Goal: Information Seeking & Learning: Compare options

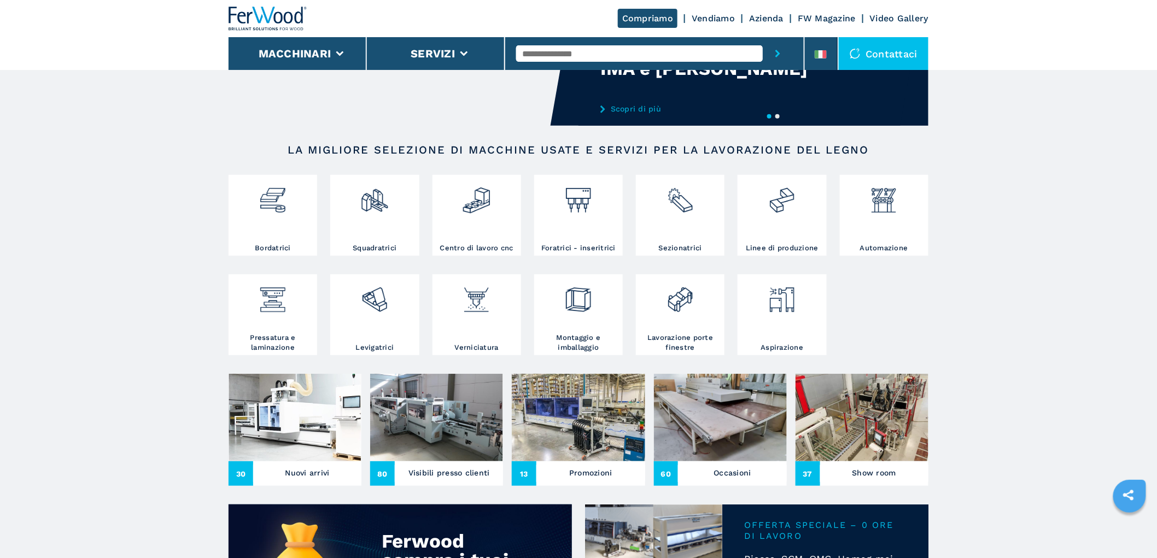
click at [296, 422] on img at bounding box center [295, 417] width 133 height 87
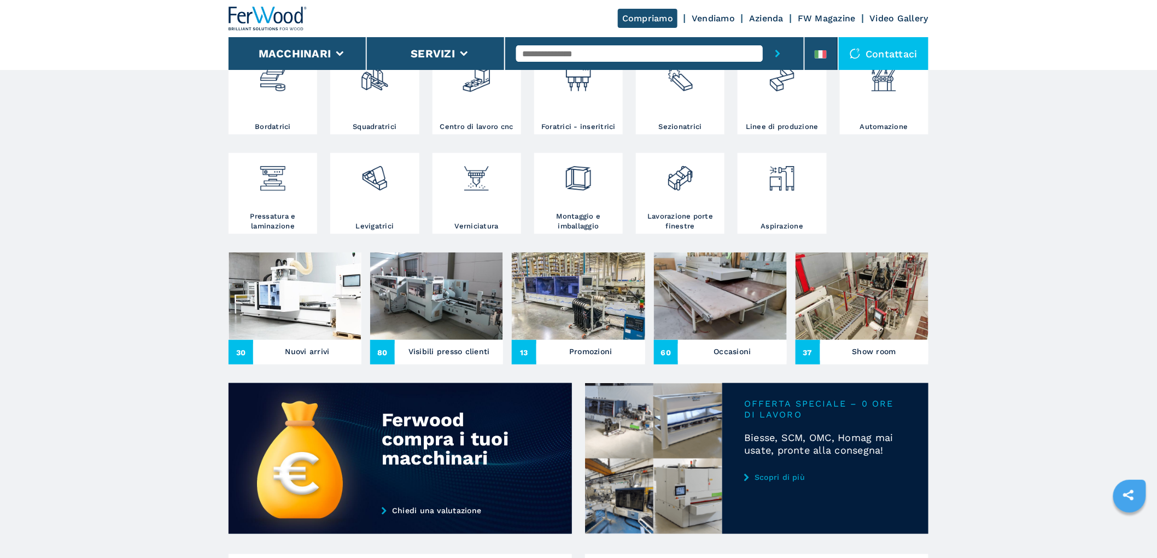
click at [293, 302] on img at bounding box center [295, 296] width 133 height 87
drag, startPoint x: 335, startPoint y: 314, endPoint x: 341, endPoint y: 312, distance: 6.6
click at [336, 314] on img at bounding box center [295, 296] width 133 height 87
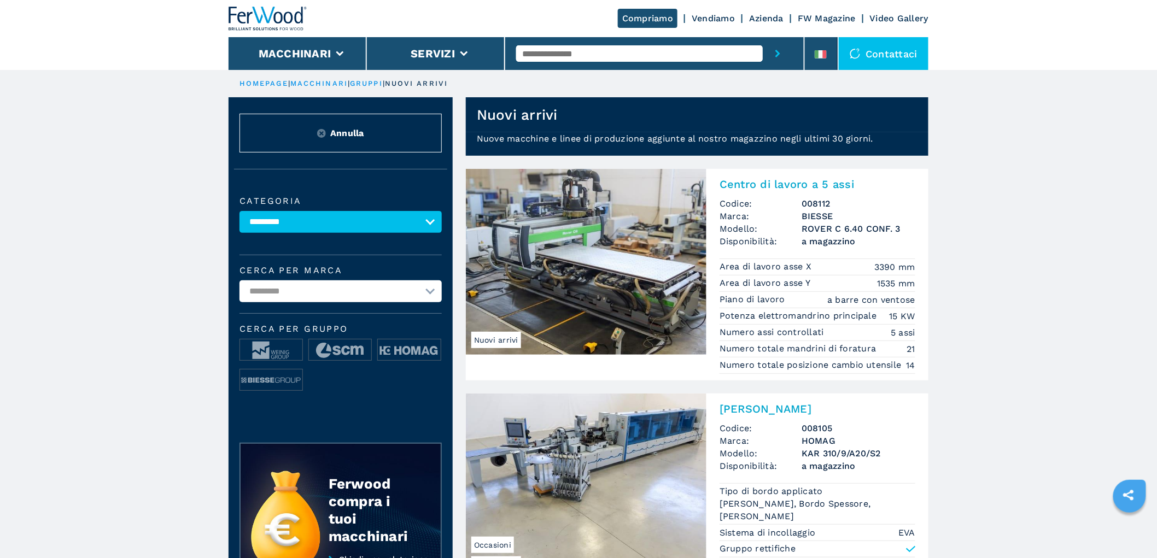
click at [332, 291] on select "**********" at bounding box center [341, 292] width 202 height 22
click at [378, 221] on select "**********" at bounding box center [341, 222] width 202 height 22
click at [311, 227] on select "**********" at bounding box center [341, 222] width 202 height 22
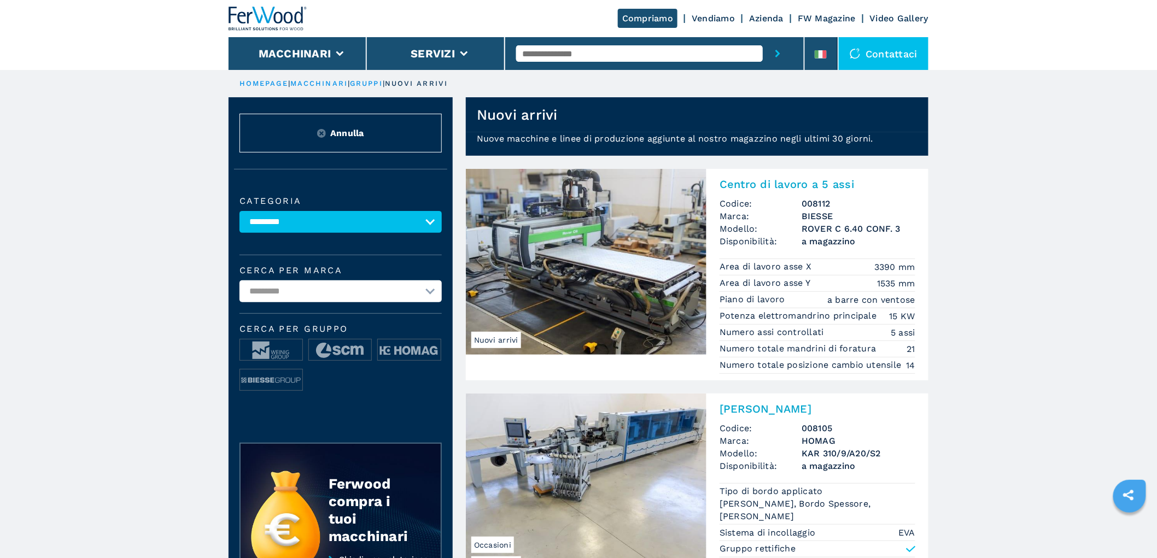
select select "**********"
click at [240, 211] on select "**********" at bounding box center [341, 222] width 202 height 22
click at [318, 295] on select "**********" at bounding box center [341, 292] width 202 height 22
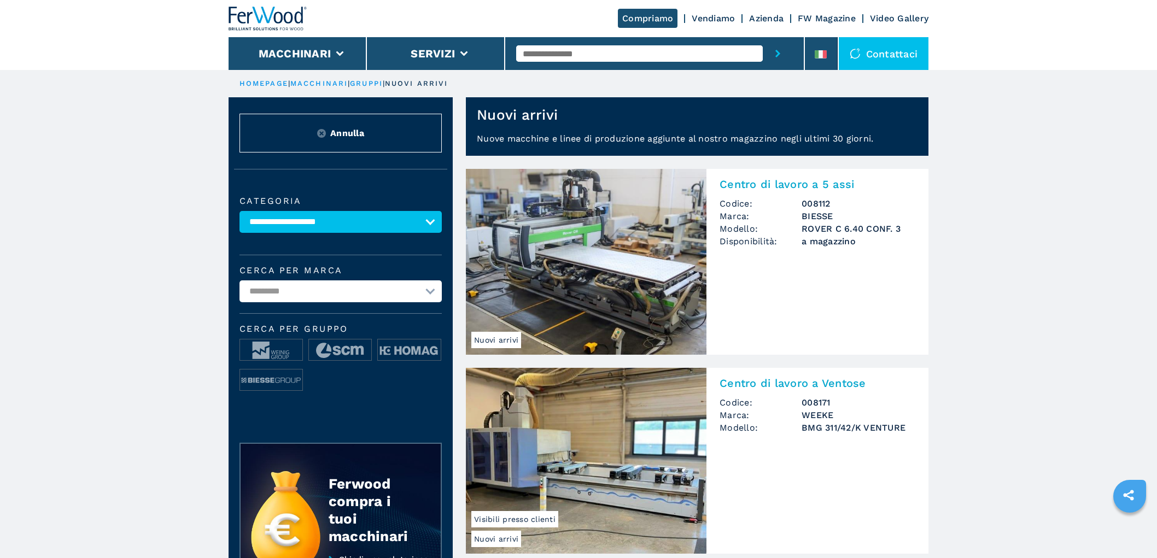
select select "**********"
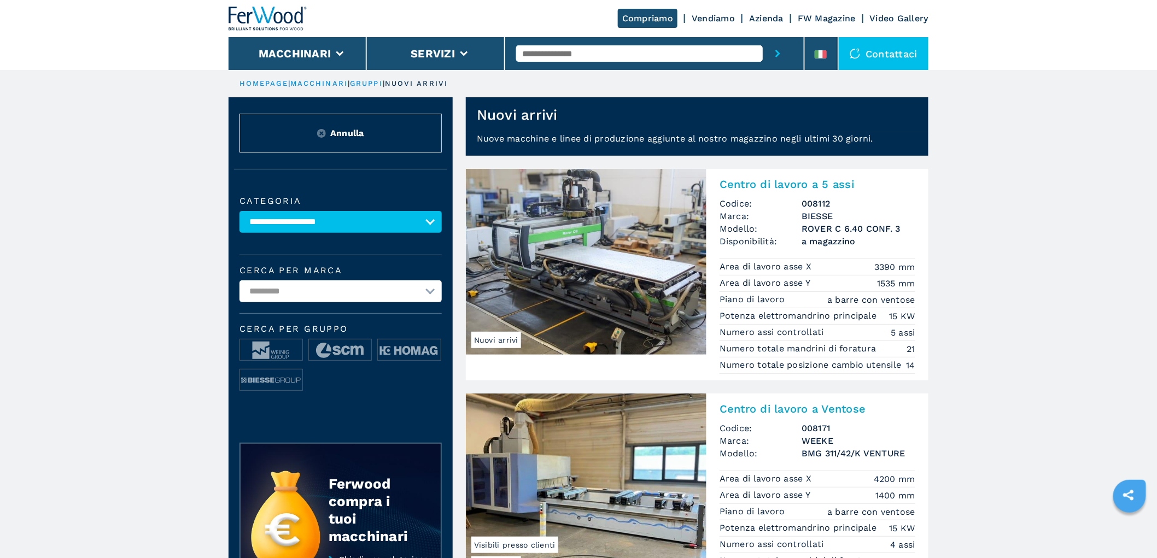
select select "*****"
click at [240, 281] on select "**********" at bounding box center [341, 292] width 202 height 22
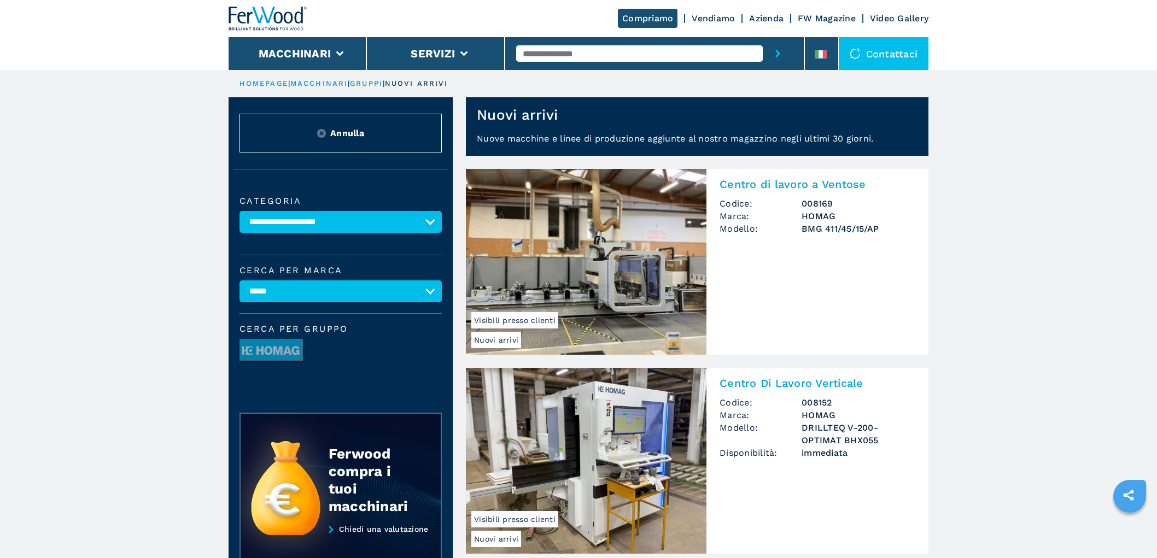
select select "**********"
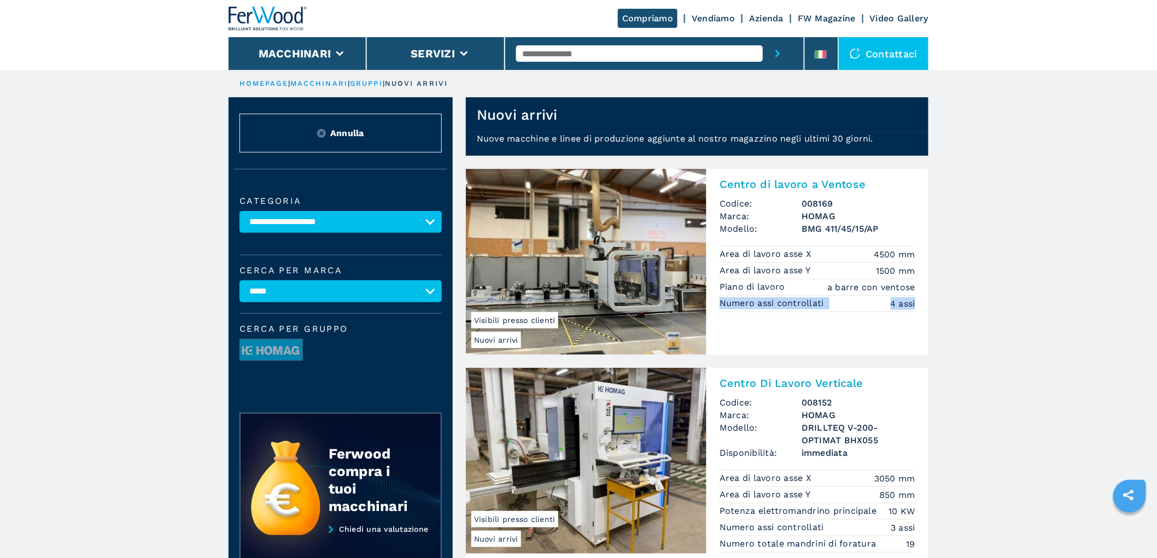
drag, startPoint x: 975, startPoint y: 296, endPoint x: 974, endPoint y: 289, distance: 7.1
click at [276, 21] on img at bounding box center [268, 19] width 79 height 24
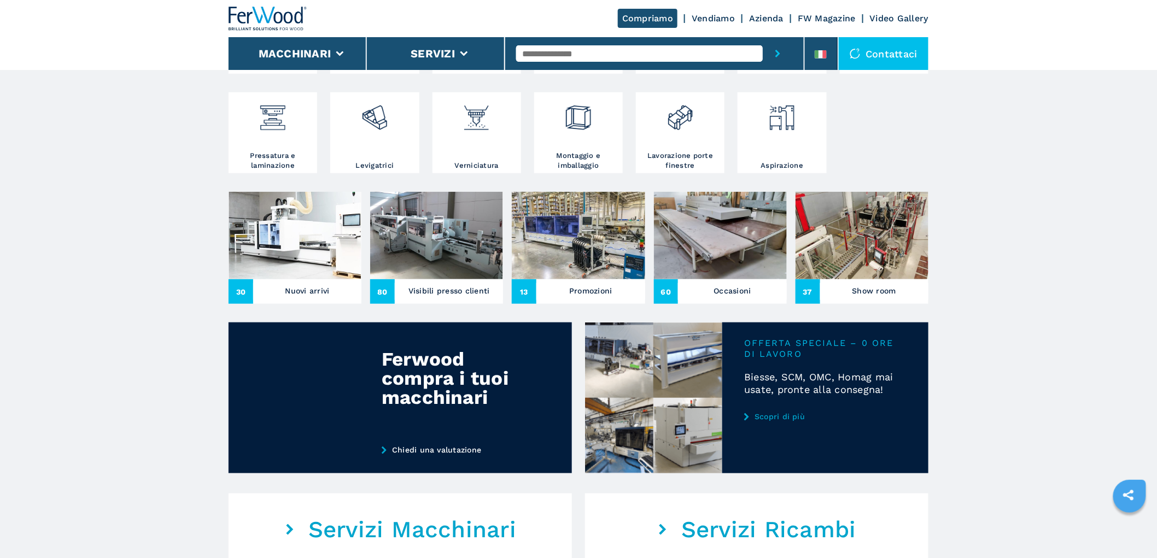
click at [285, 258] on img at bounding box center [295, 235] width 133 height 87
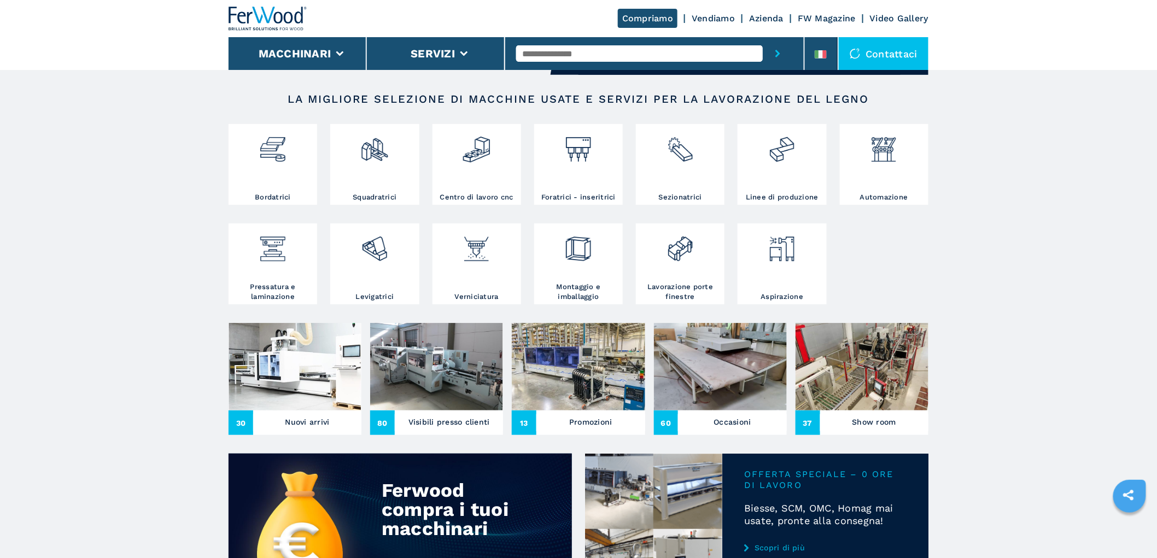
scroll to position [182, 0]
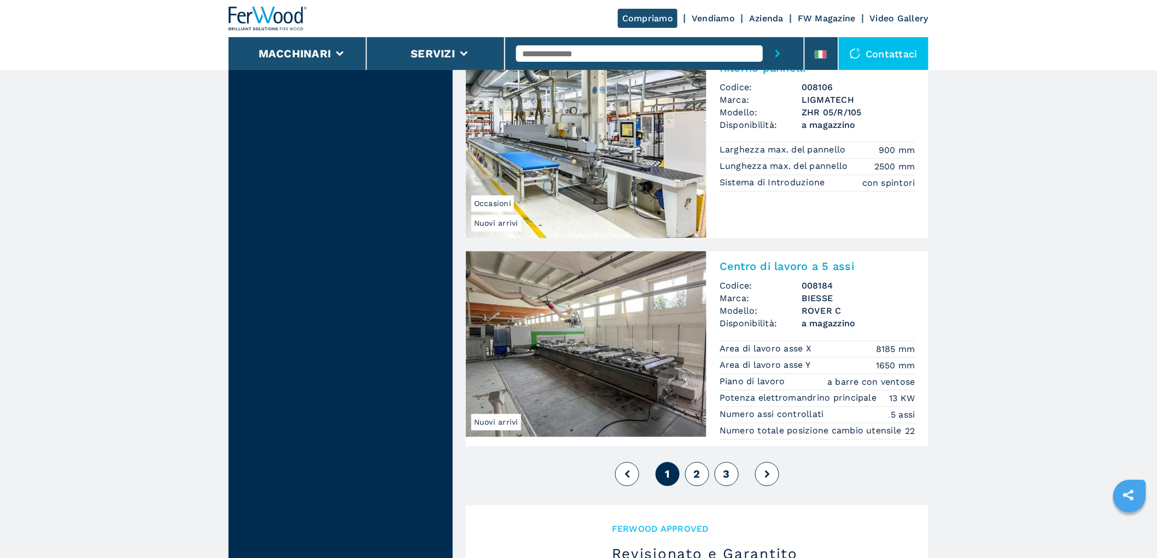
scroll to position [2523, 0]
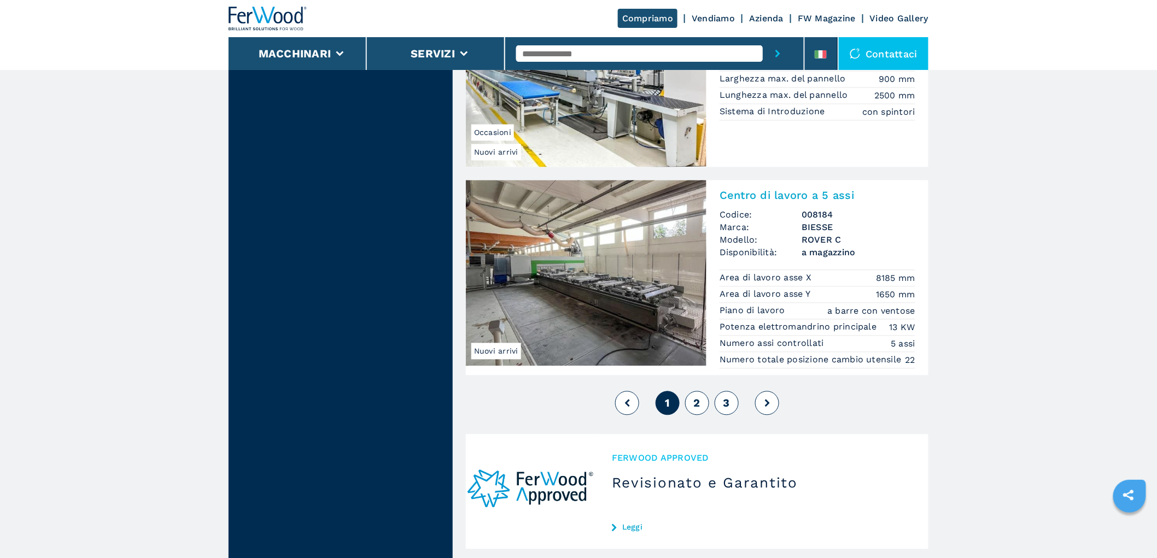
click at [696, 400] on span "2" at bounding box center [697, 403] width 7 height 13
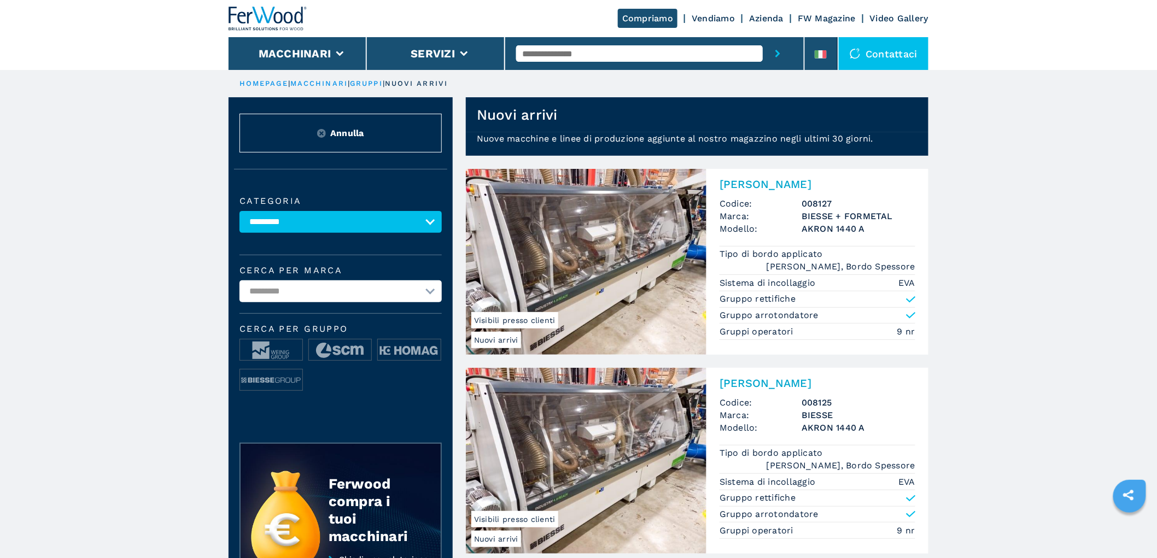
click at [258, 12] on img at bounding box center [268, 19] width 79 height 24
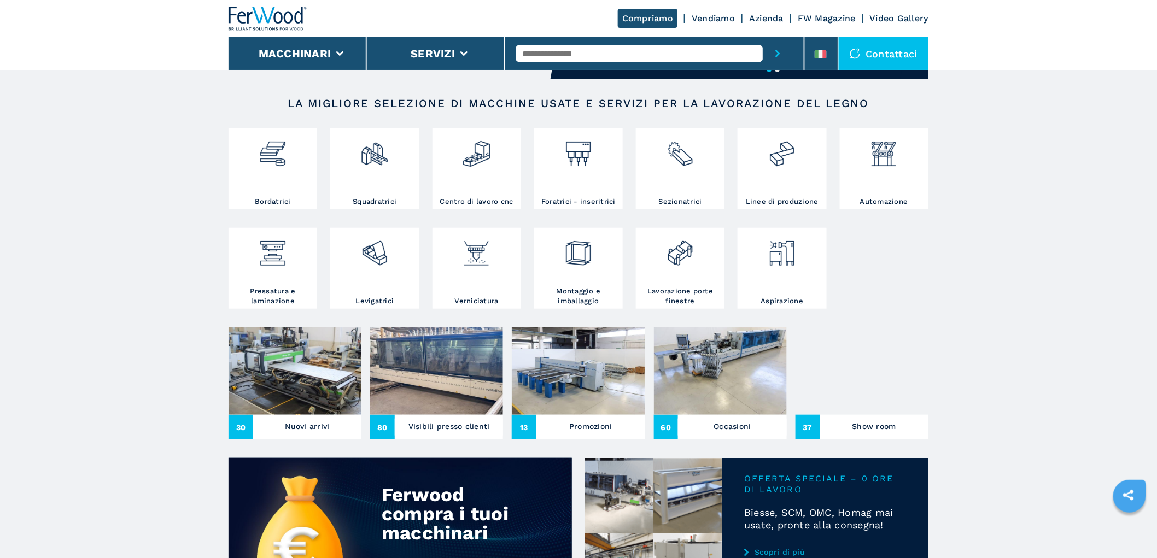
scroll to position [182, 0]
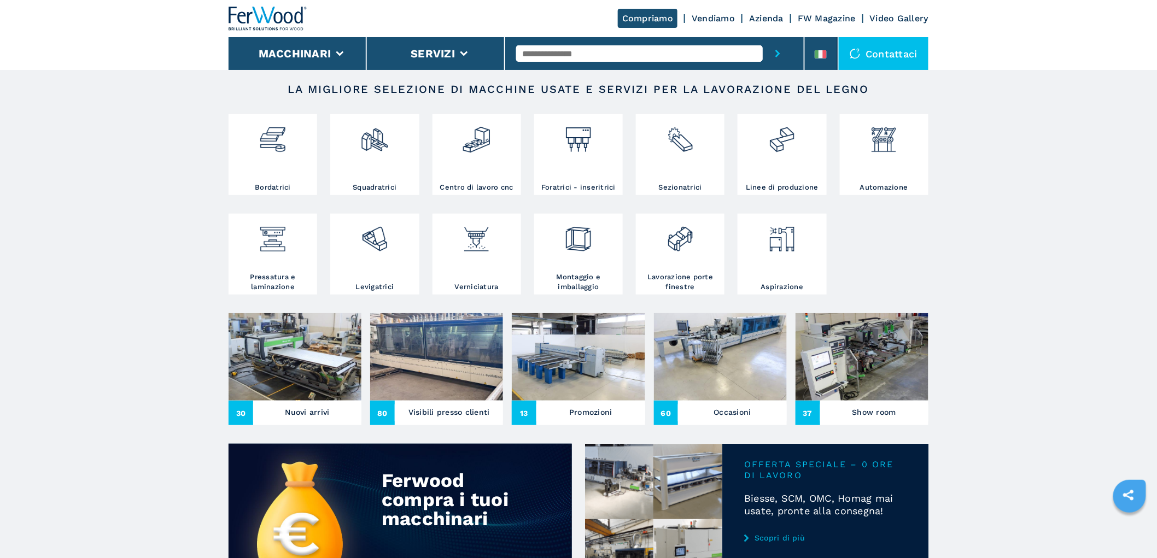
click at [281, 375] on img at bounding box center [295, 356] width 133 height 87
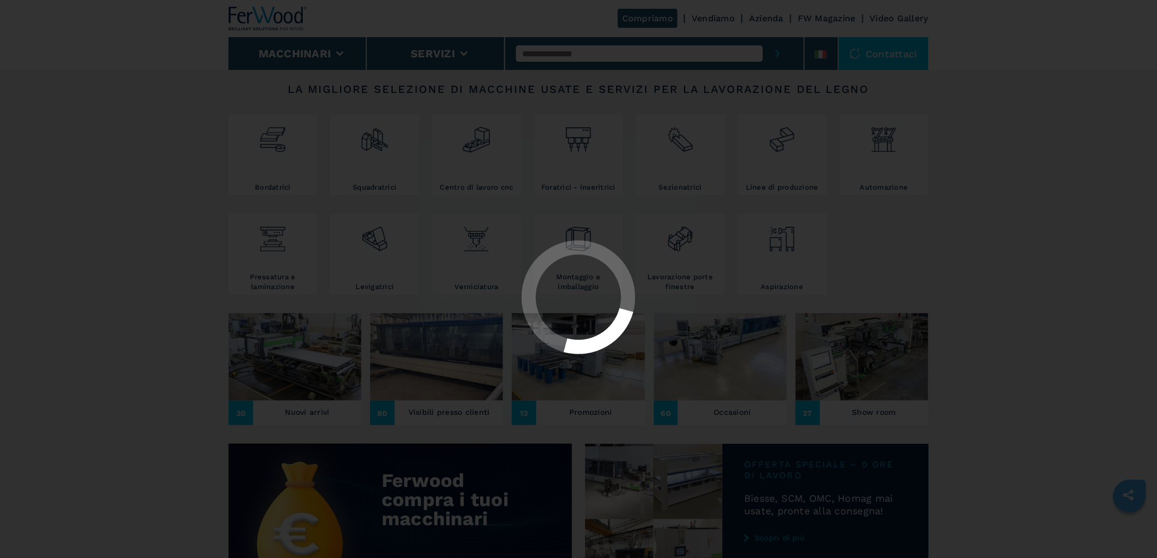
scroll to position [0, 0]
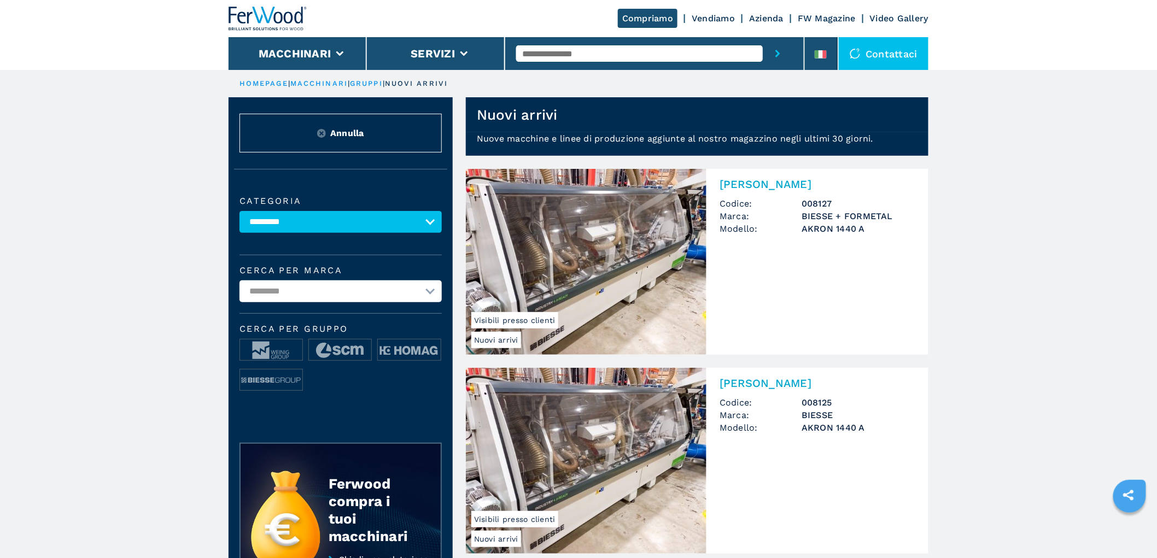
click at [264, 9] on img at bounding box center [268, 19] width 79 height 24
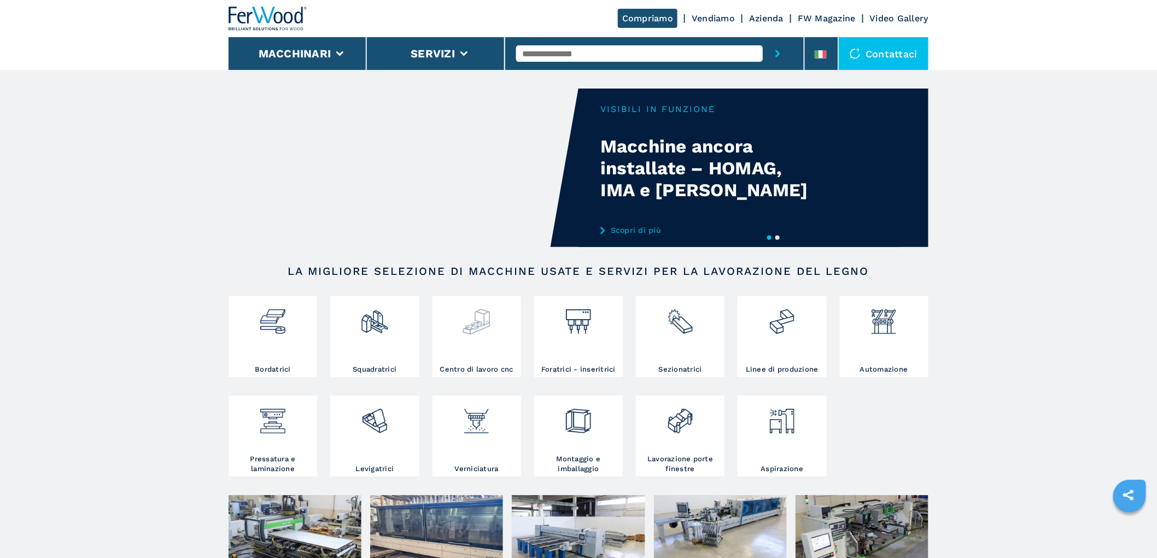
click at [443, 328] on div at bounding box center [476, 317] width 83 height 37
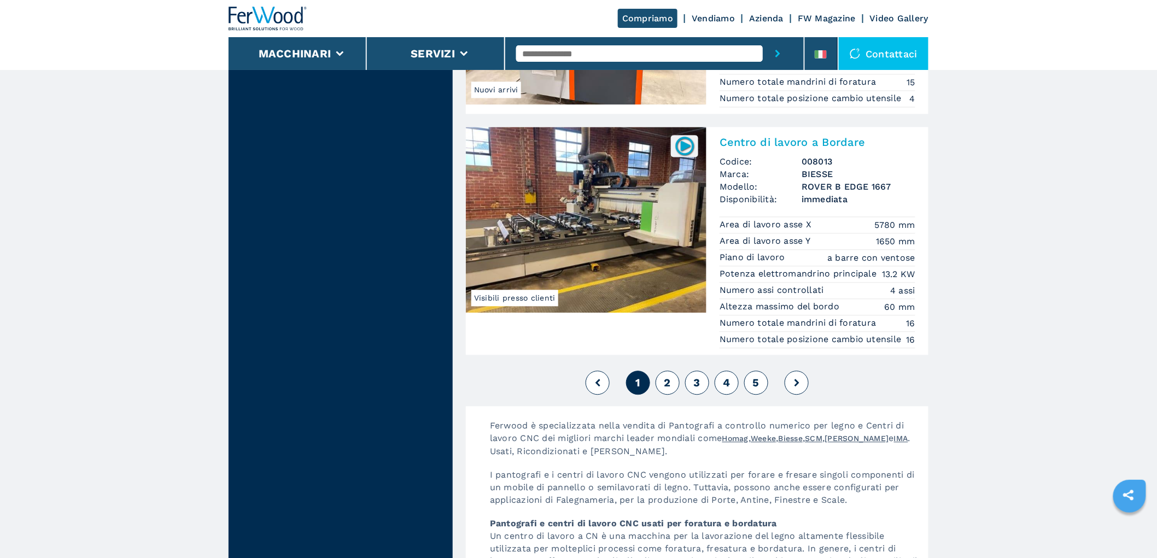
scroll to position [2612, 0]
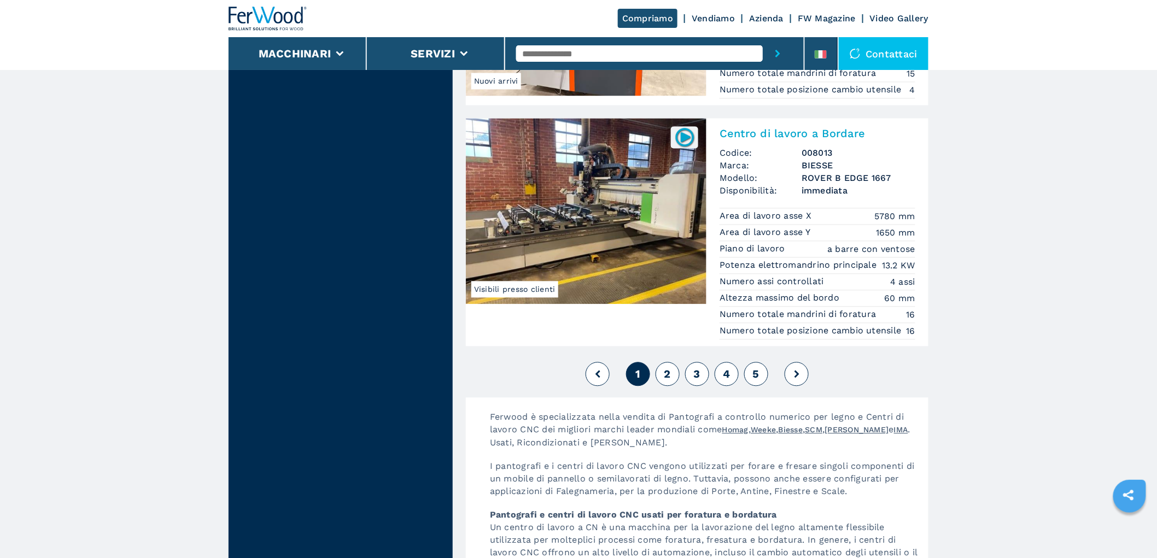
click at [669, 381] on span "2" at bounding box center [667, 373] width 7 height 13
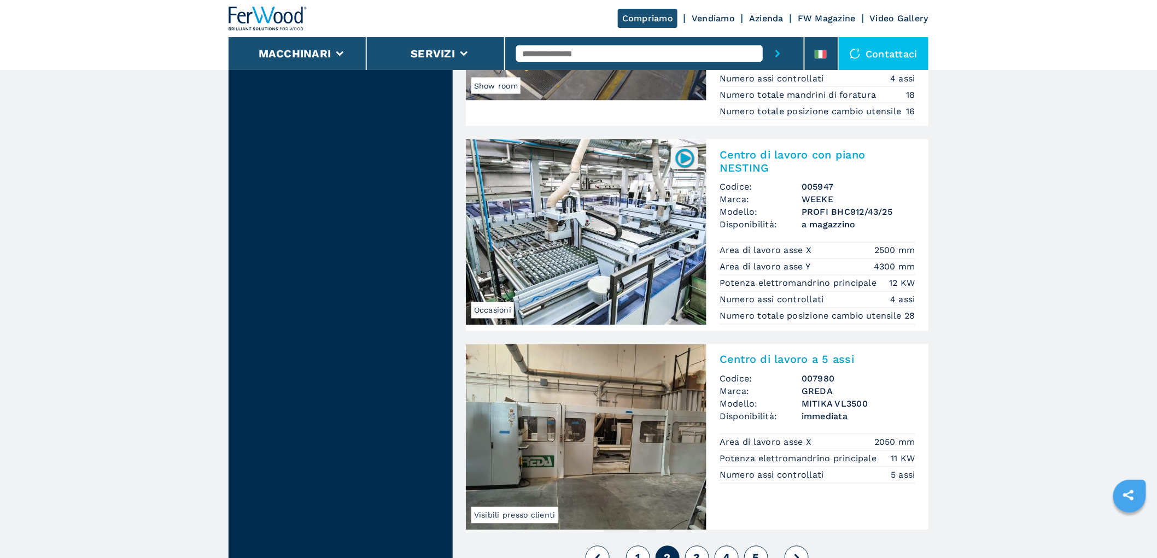
scroll to position [2734, 0]
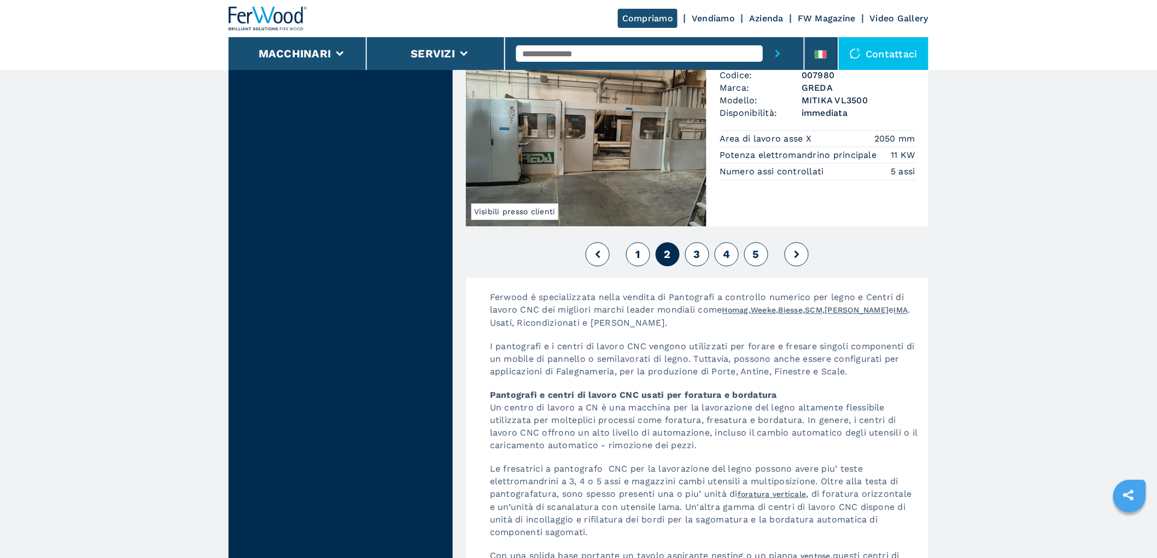
click at [697, 261] on span "3" at bounding box center [697, 254] width 7 height 13
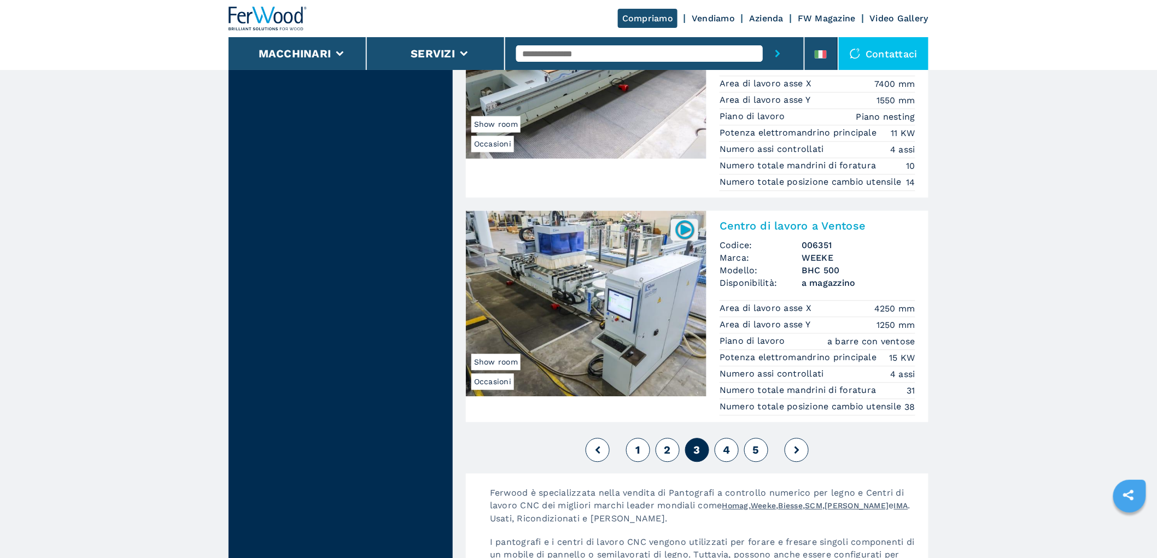
scroll to position [2552, 0]
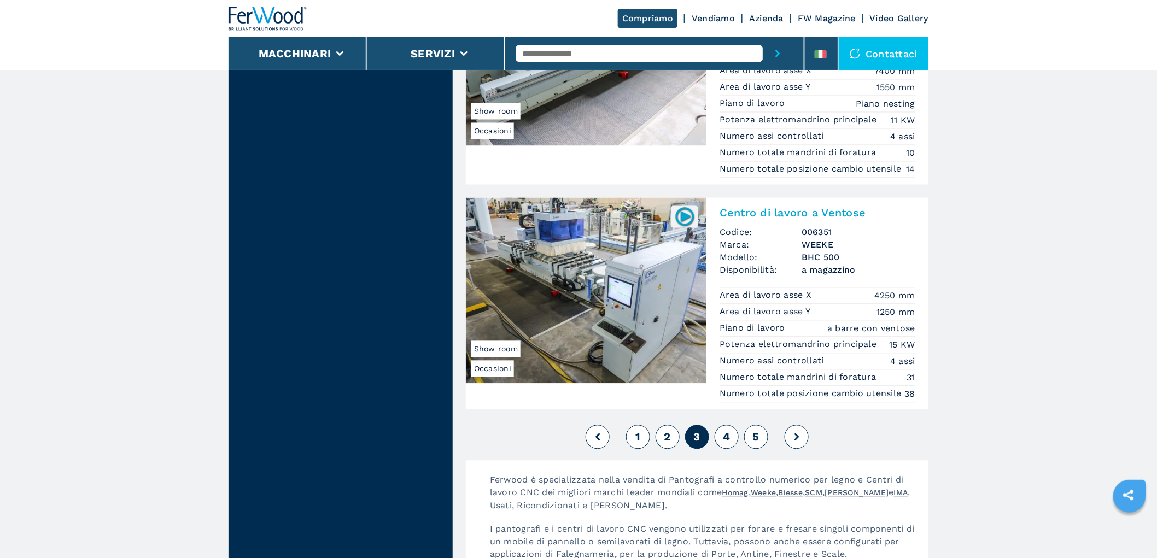
click at [721, 450] on button "4" at bounding box center [727, 437] width 24 height 24
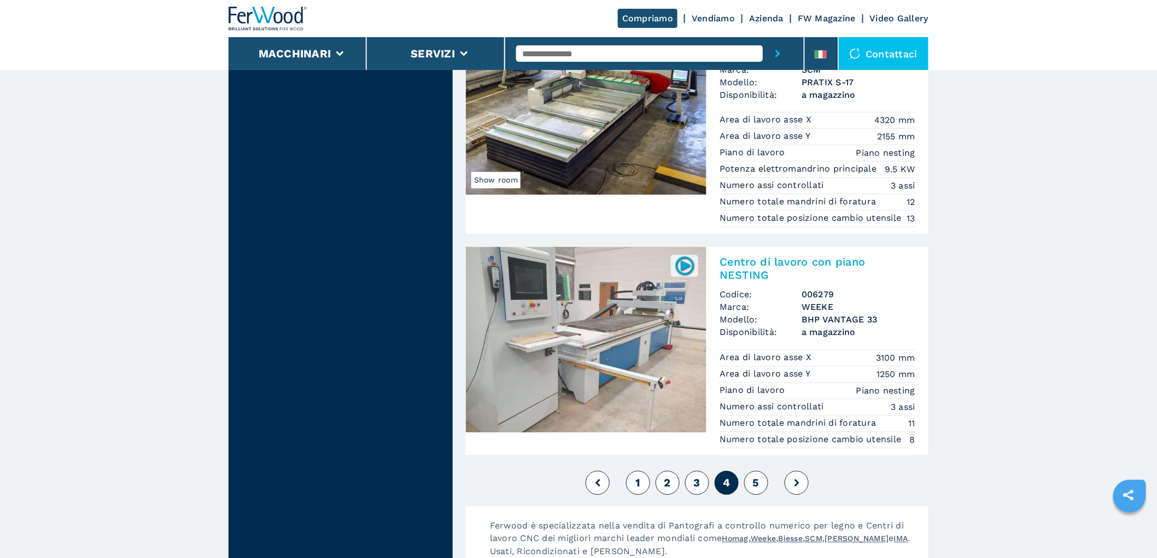
scroll to position [2491, 0]
click at [762, 482] on button "5" at bounding box center [756, 482] width 24 height 24
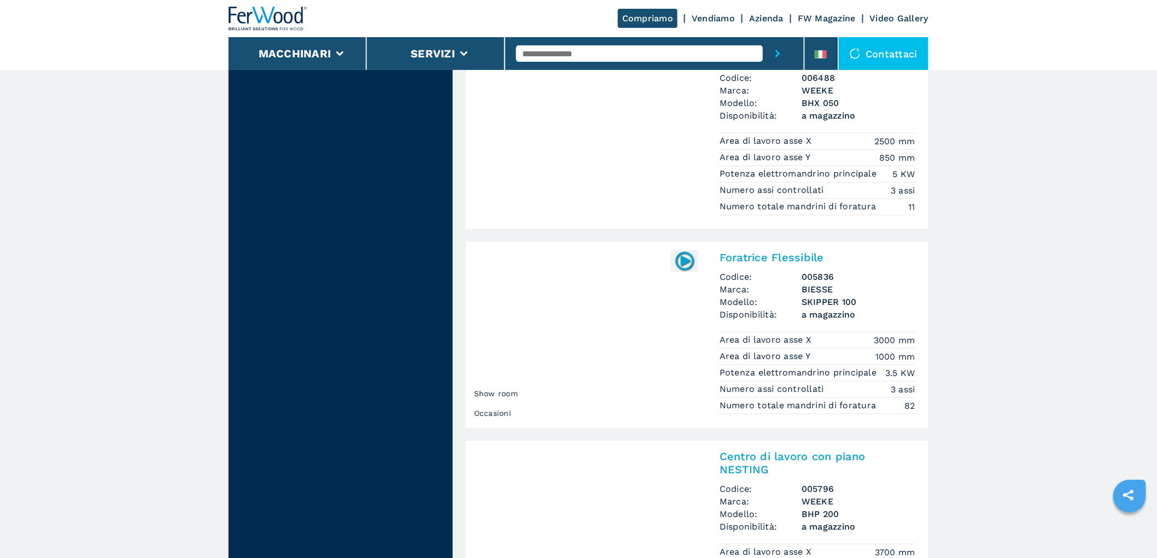
scroll to position [2126, 0]
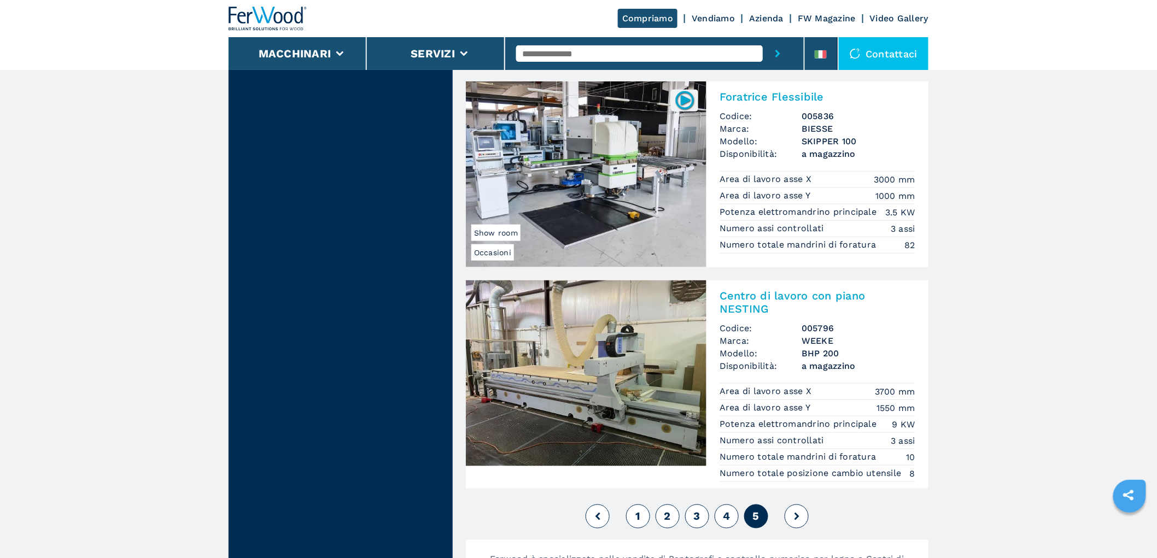
click at [638, 523] on span "1" at bounding box center [637, 516] width 5 height 13
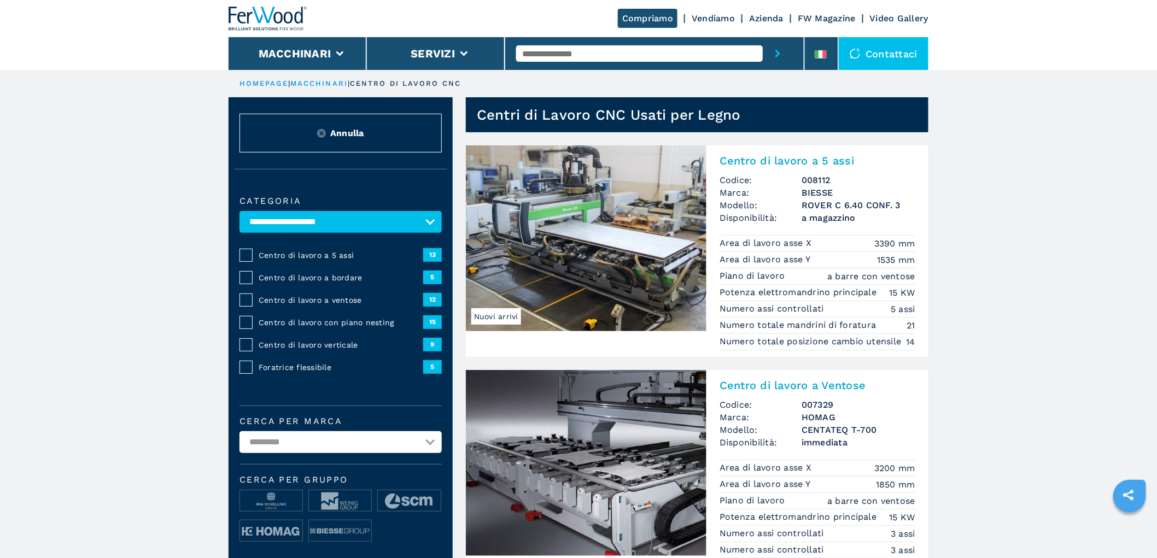
click at [257, 28] on img at bounding box center [268, 19] width 79 height 24
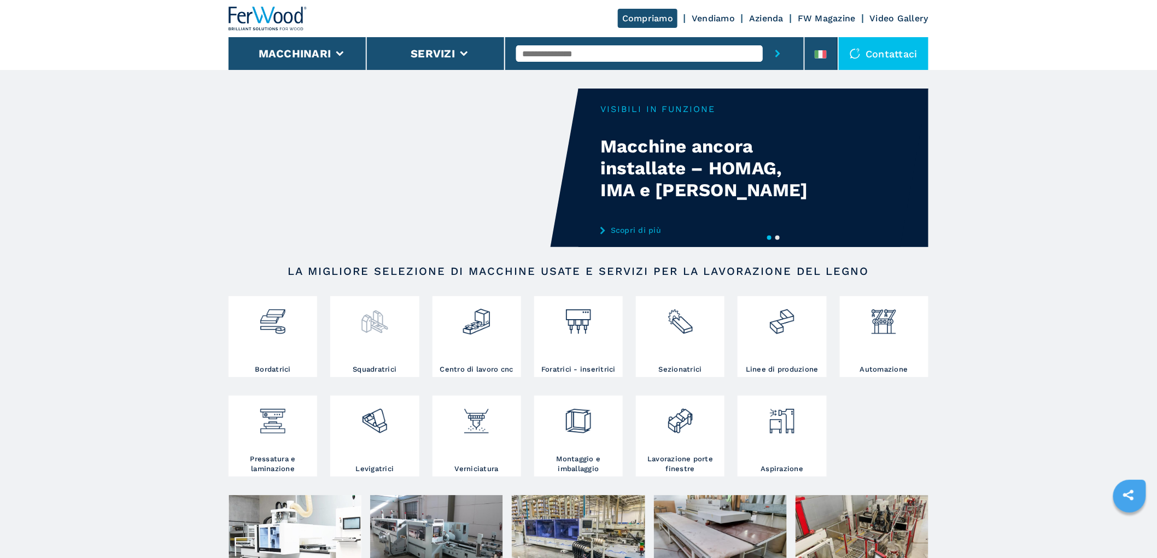
click at [361, 332] on img at bounding box center [374, 317] width 29 height 37
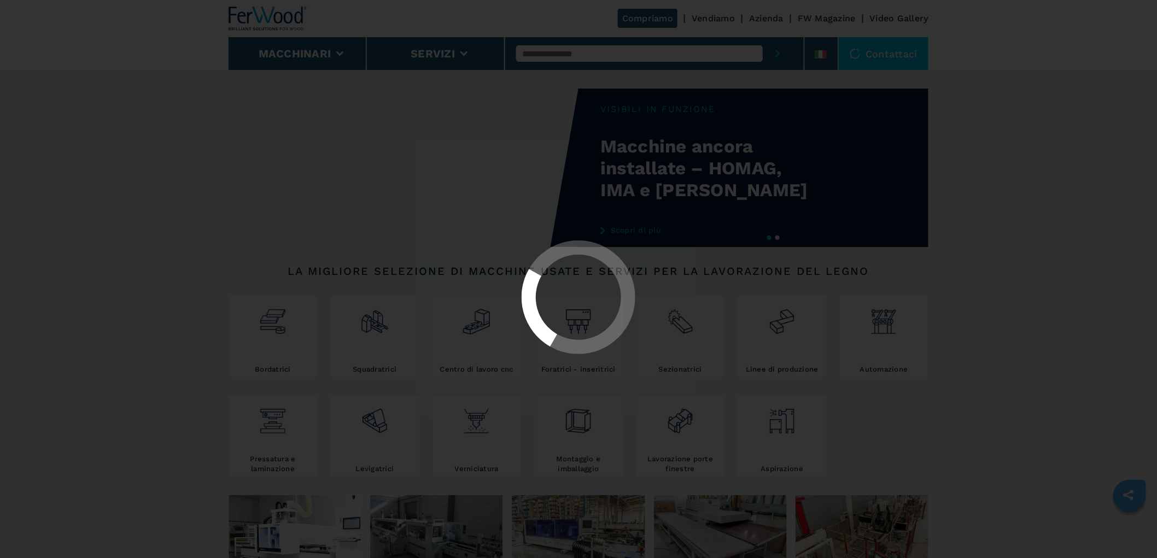
select select "**********"
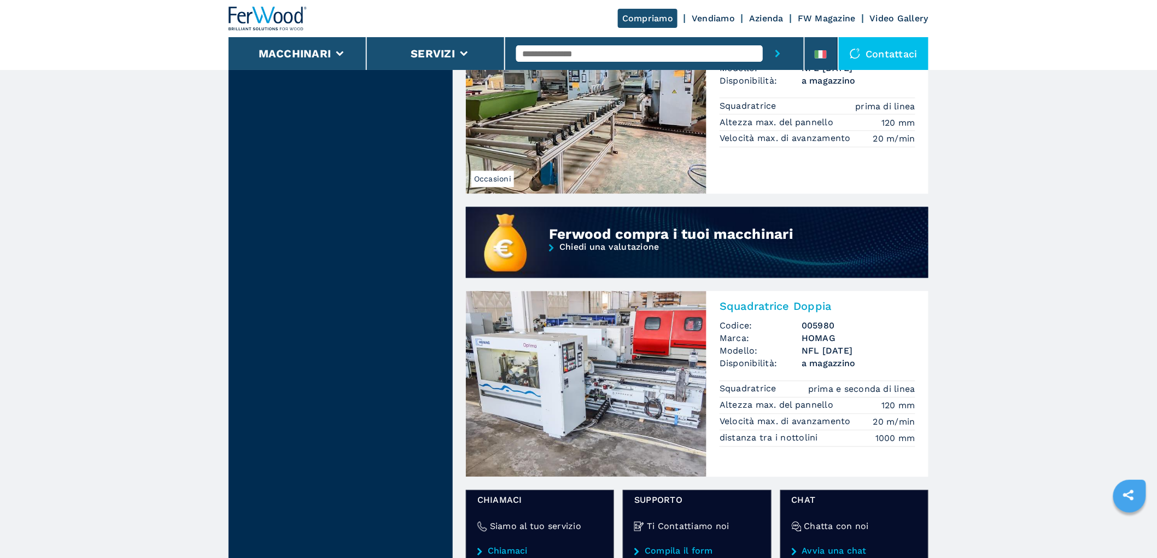
scroll to position [790, 0]
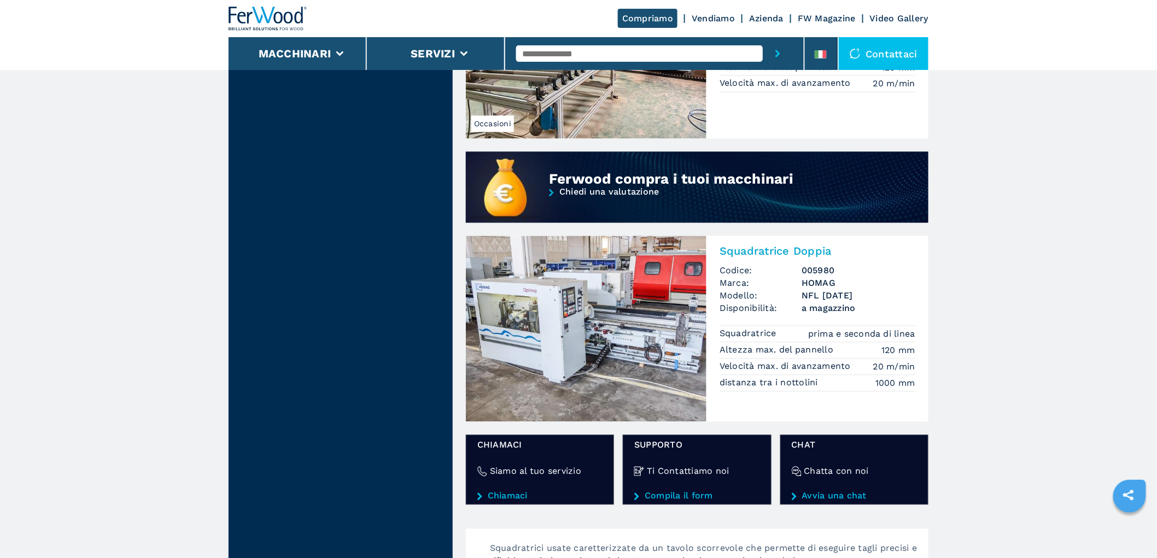
click at [799, 269] on span "Codice:" at bounding box center [761, 271] width 82 height 13
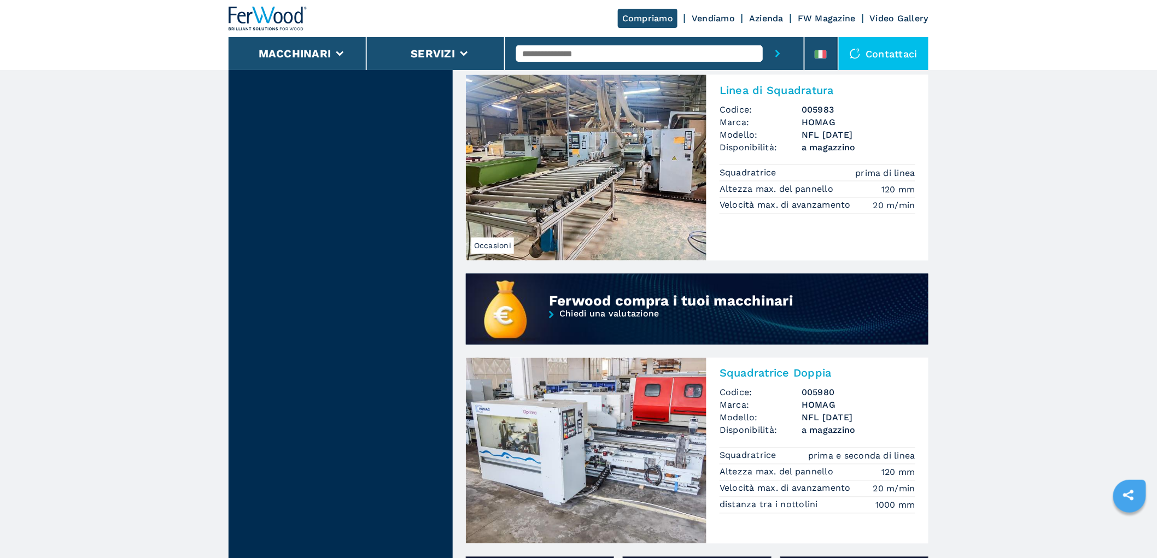
scroll to position [668, 0]
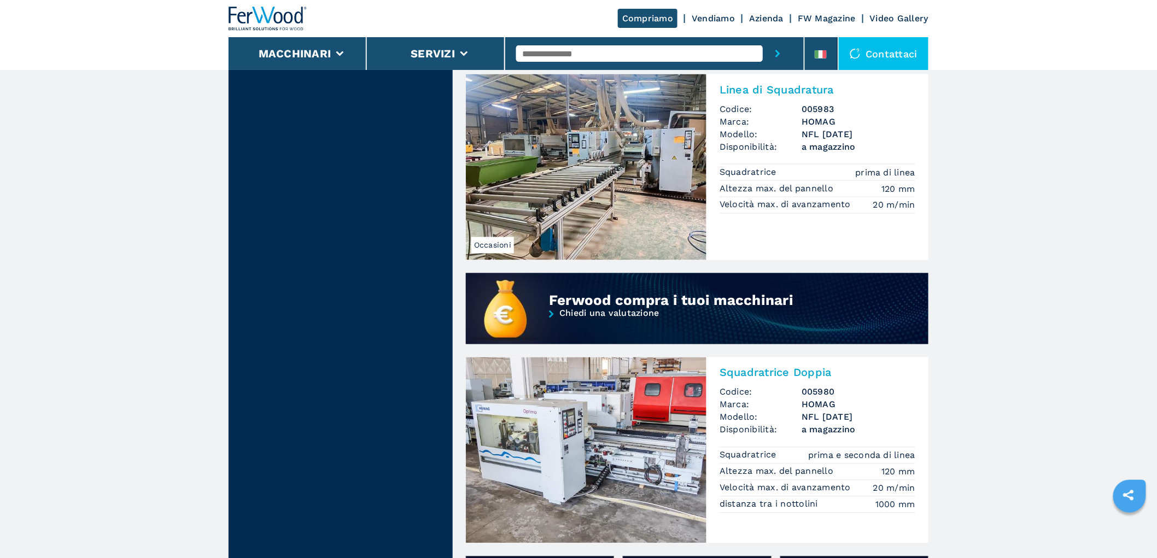
click at [791, 401] on span "Marca:" at bounding box center [761, 405] width 82 height 13
click at [809, 113] on h3 "005983" at bounding box center [859, 109] width 114 height 13
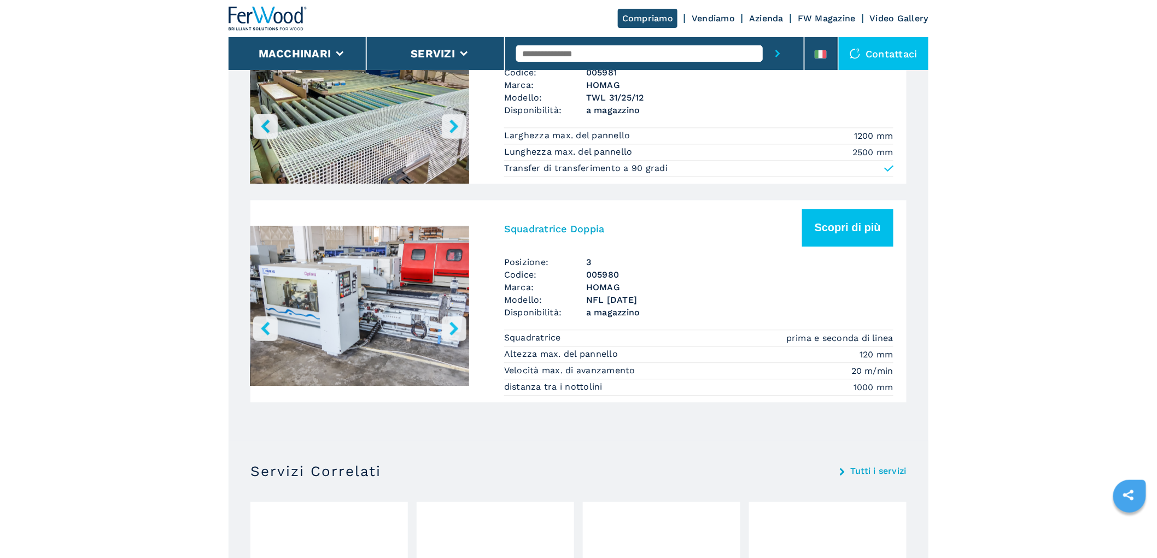
scroll to position [972, 0]
click at [841, 227] on button "Scopri di più" at bounding box center [847, 227] width 91 height 38
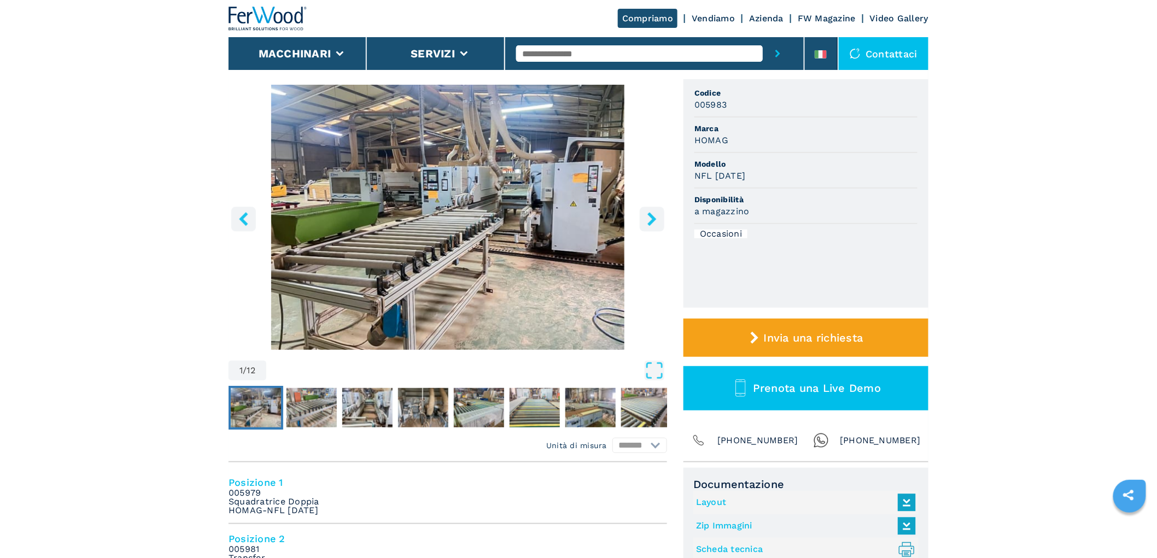
scroll to position [425, 0]
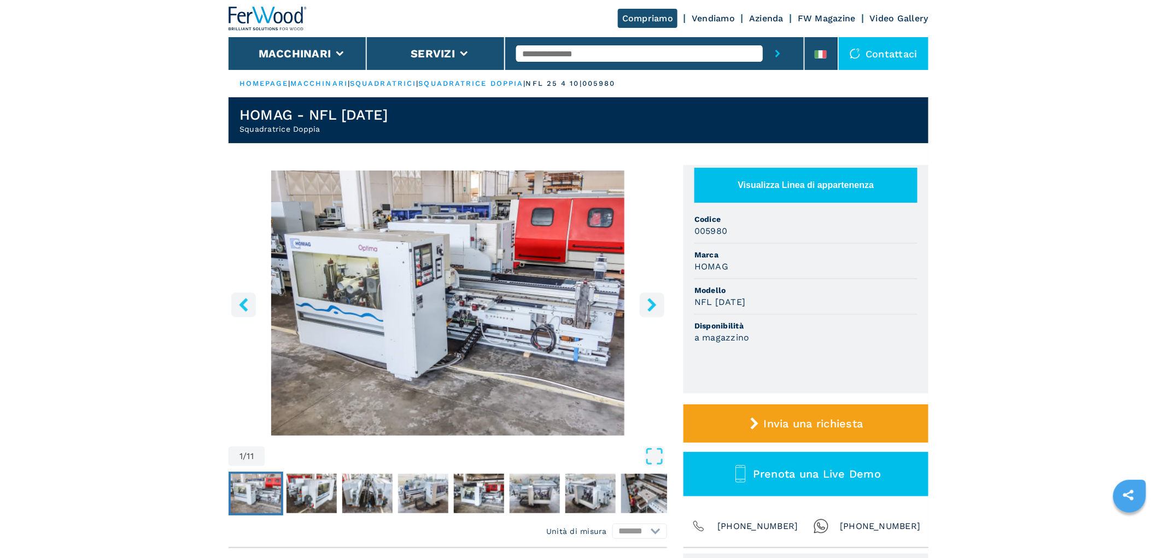
click at [651, 302] on icon "right-button" at bounding box center [651, 305] width 9 height 14
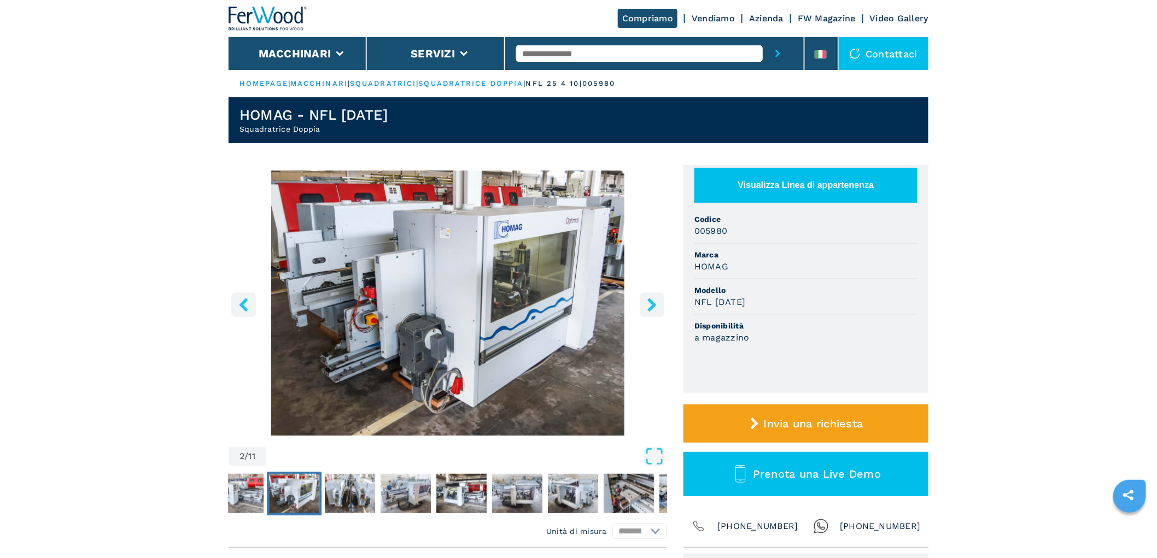
click at [651, 302] on icon "right-button" at bounding box center [651, 305] width 9 height 14
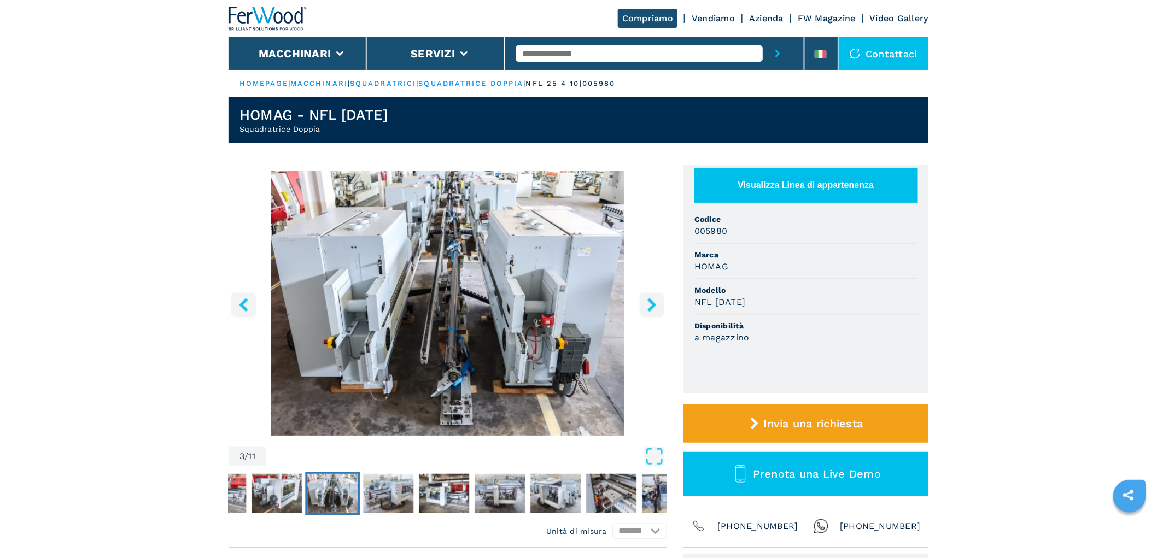
click at [651, 302] on icon "right-button" at bounding box center [651, 305] width 9 height 14
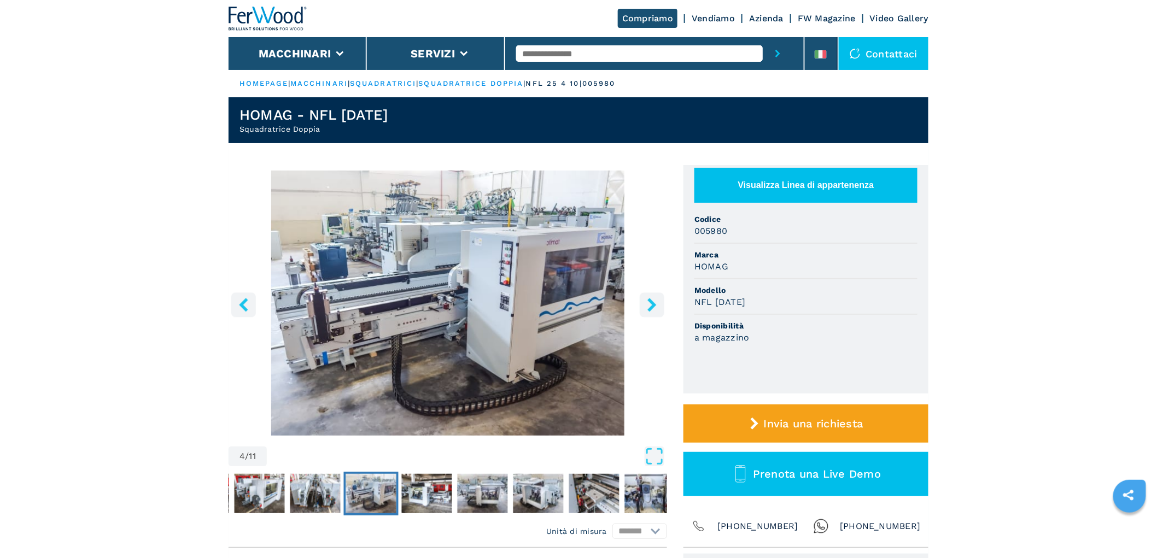
click at [651, 302] on icon "right-button" at bounding box center [651, 305] width 9 height 14
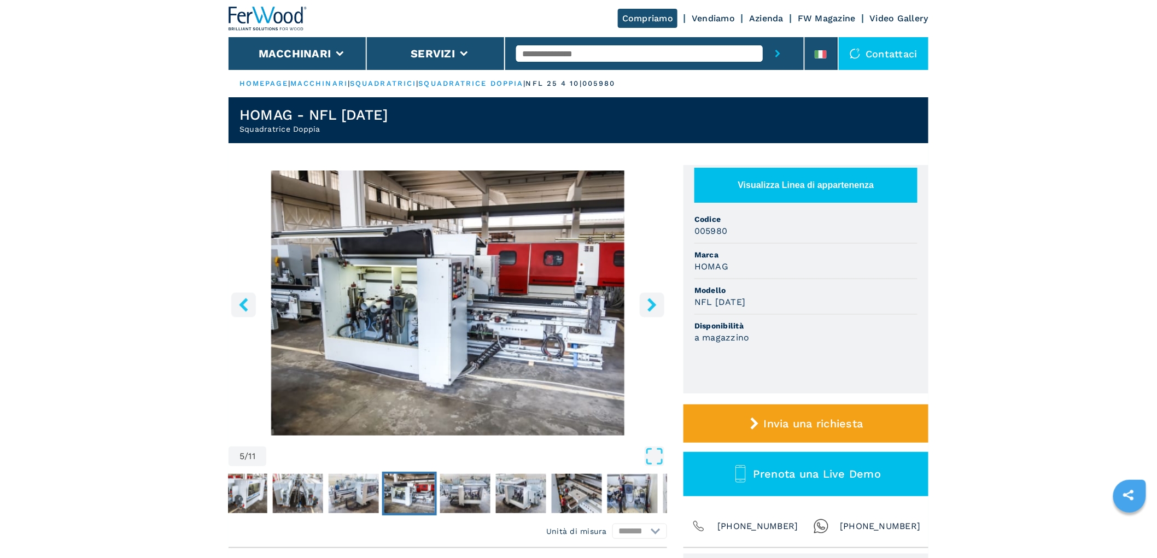
click at [651, 302] on icon "right-button" at bounding box center [651, 305] width 9 height 14
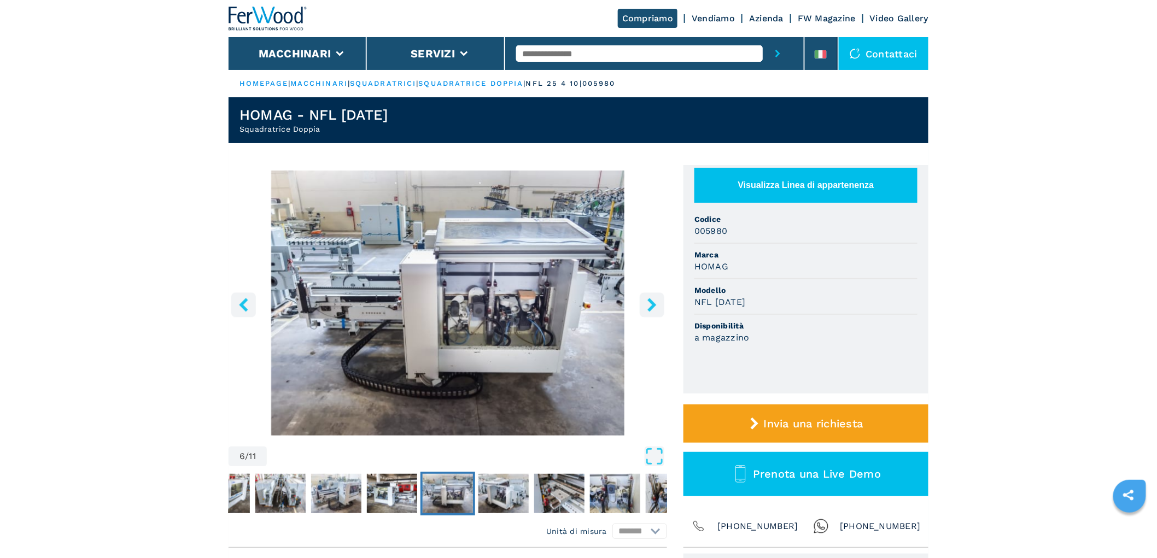
click at [651, 302] on icon "right-button" at bounding box center [651, 305] width 9 height 14
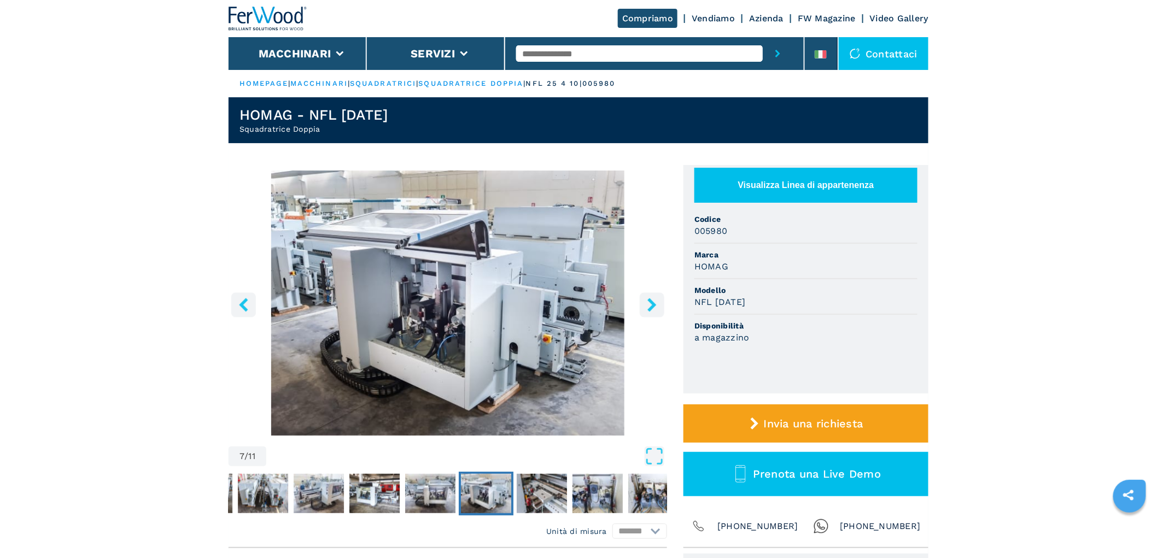
click at [589, 48] on input "text" at bounding box center [639, 53] width 247 height 16
type input "********"
click at [763, 37] on button "submit-button" at bounding box center [778, 53] width 30 height 33
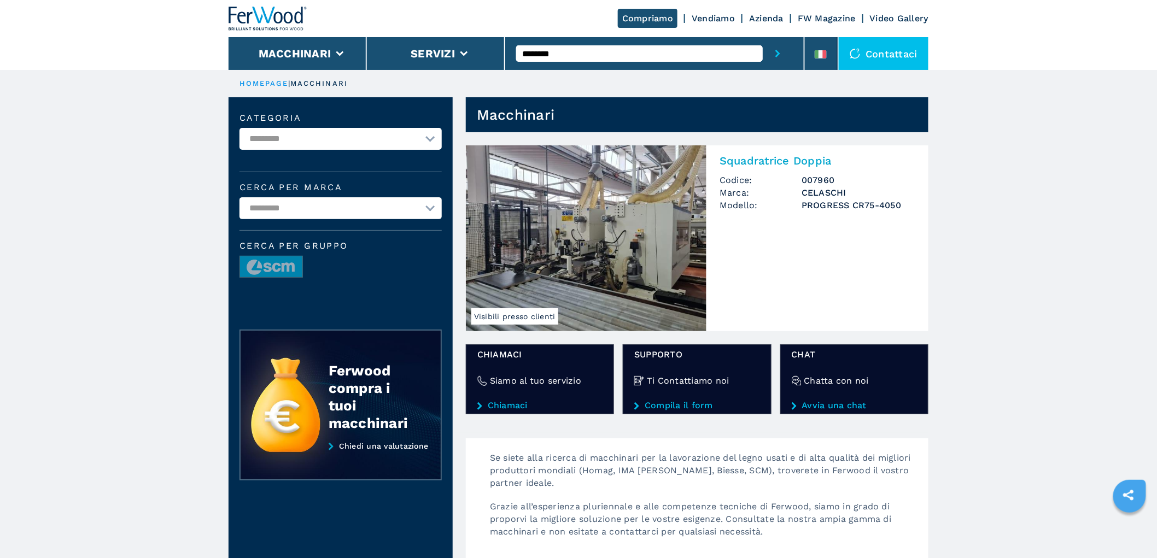
click at [809, 172] on div "Squadratrice Doppia Codice: 007960 Marca: CELASCHI Modello: PROGRESS CR75-4050" at bounding box center [818, 187] width 222 height 84
drag, startPoint x: 785, startPoint y: 168, endPoint x: 862, endPoint y: 190, distance: 80.3
click at [786, 167] on div "Squadratrice Doppia Codice: 007960 Marca: CELASCHI Modello: PROGRESS CR75-4050 …" at bounding box center [818, 211] width 222 height 133
click at [66, 211] on main "**********" at bounding box center [578, 532] width 1157 height 1064
click at [283, 11] on img at bounding box center [268, 19] width 79 height 24
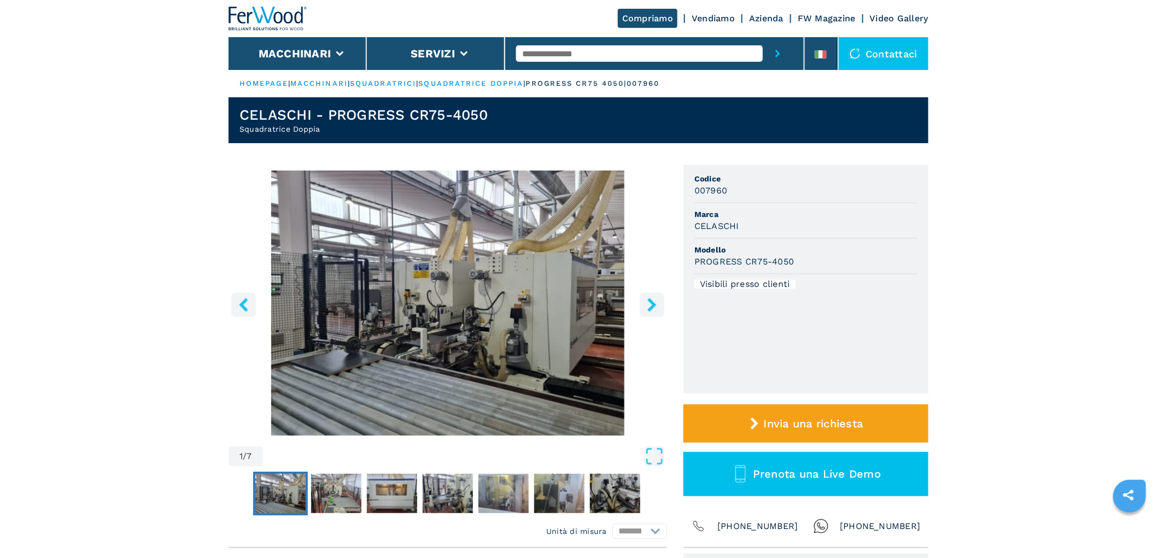
click at [655, 302] on icon "right-button" at bounding box center [652, 305] width 14 height 14
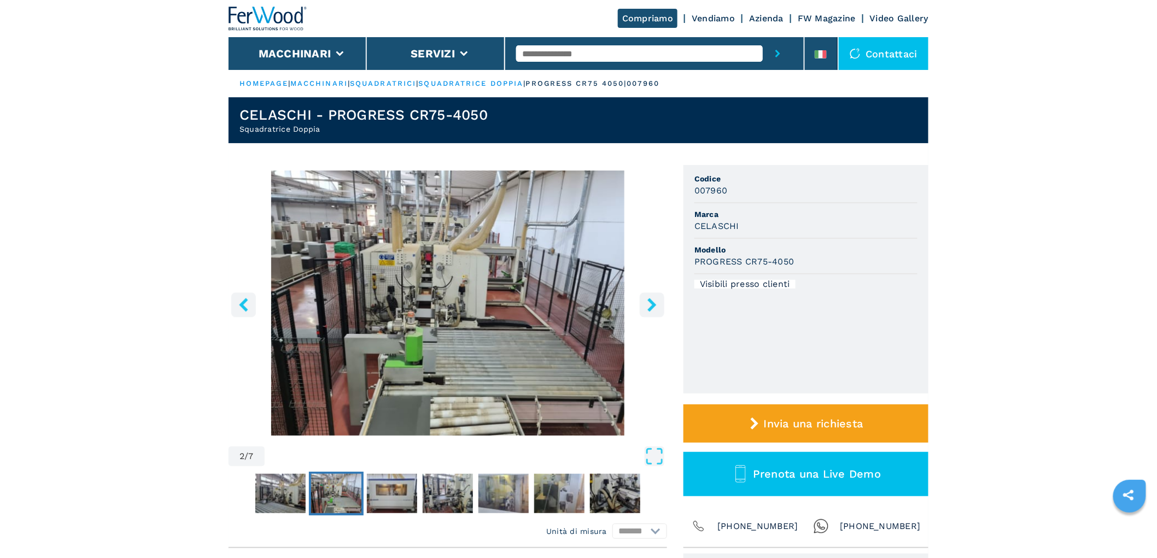
click at [655, 302] on icon "right-button" at bounding box center [652, 305] width 14 height 14
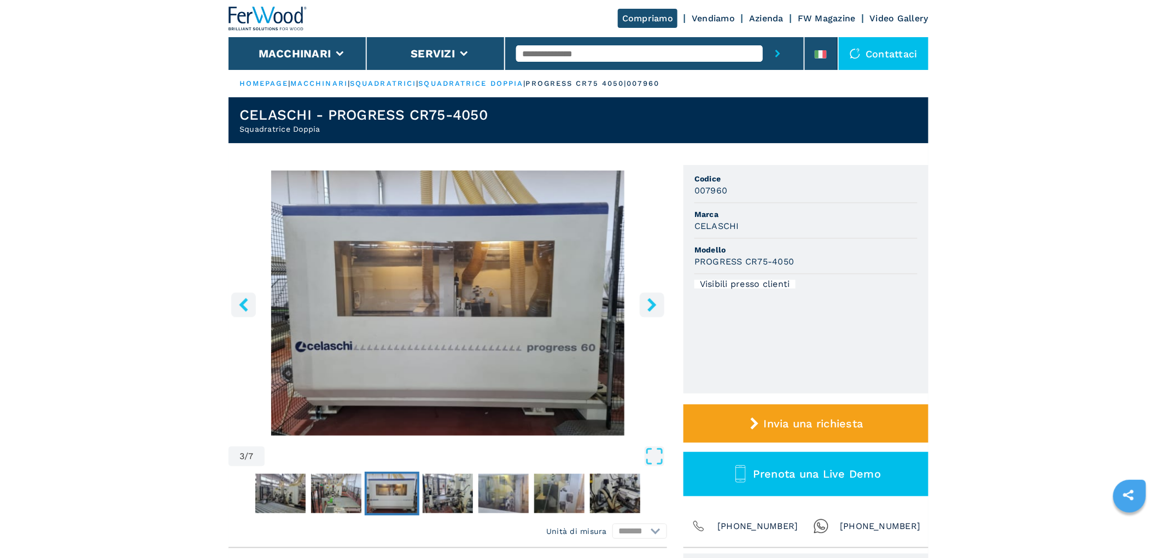
click at [655, 302] on icon "right-button" at bounding box center [652, 305] width 14 height 14
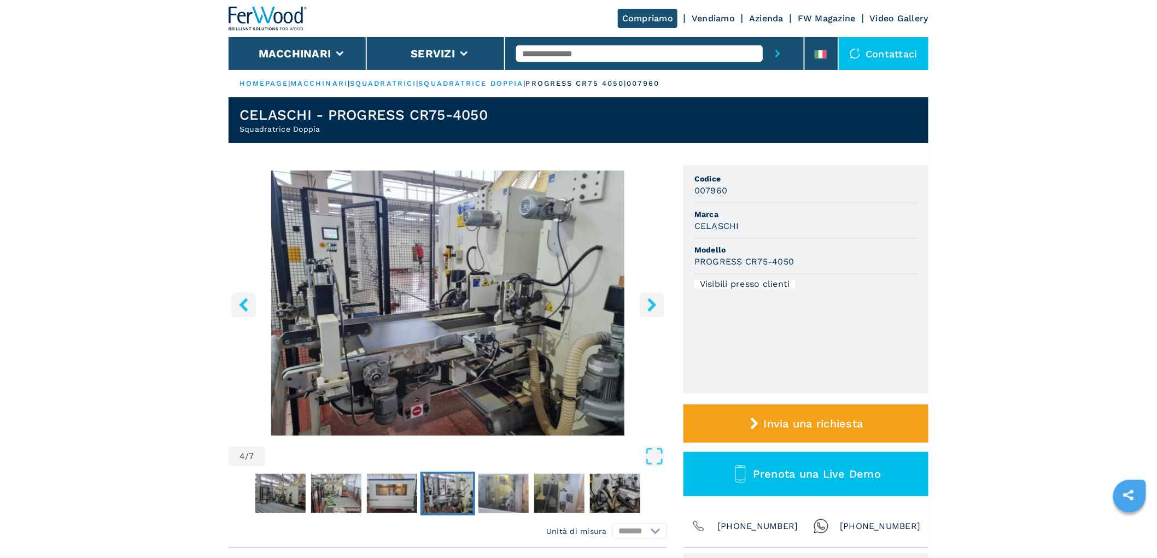
click at [655, 302] on icon "right-button" at bounding box center [652, 305] width 14 height 14
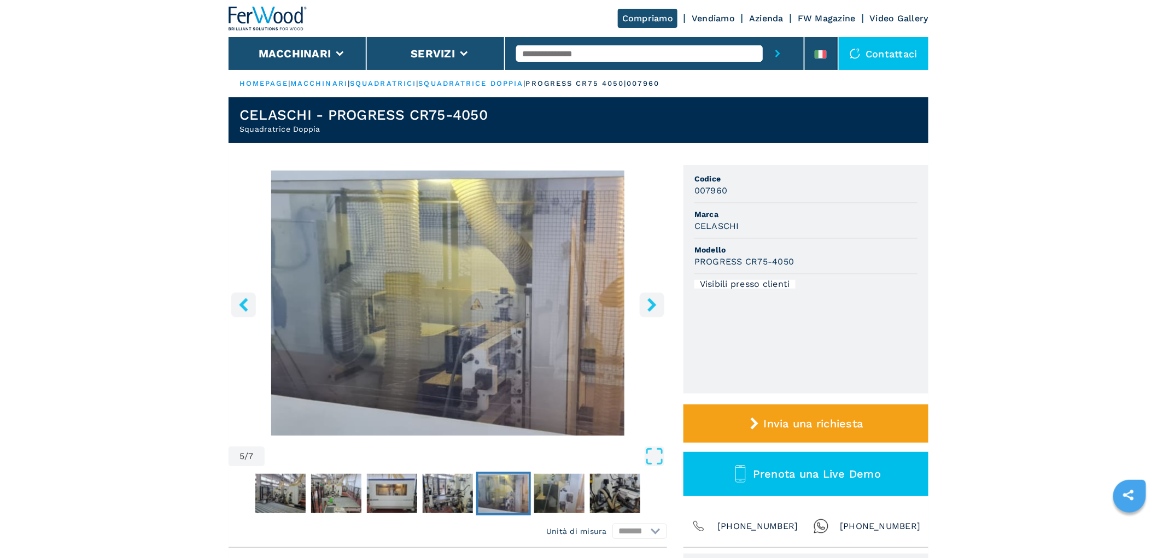
click at [655, 302] on icon "right-button" at bounding box center [652, 305] width 14 height 14
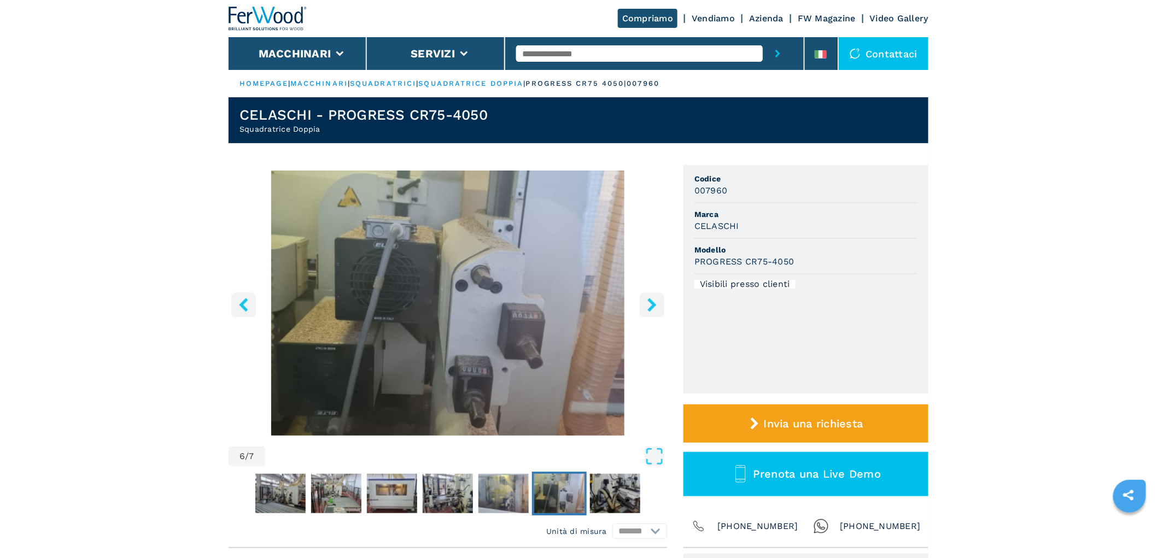
click at [655, 302] on icon "right-button" at bounding box center [652, 305] width 14 height 14
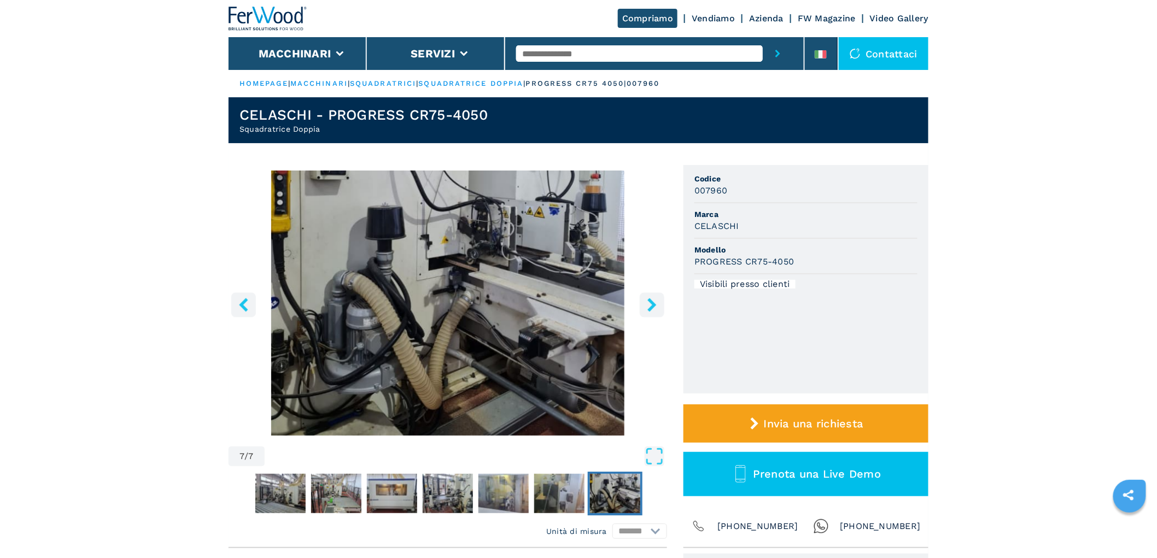
click at [655, 302] on icon "right-button" at bounding box center [652, 305] width 14 height 14
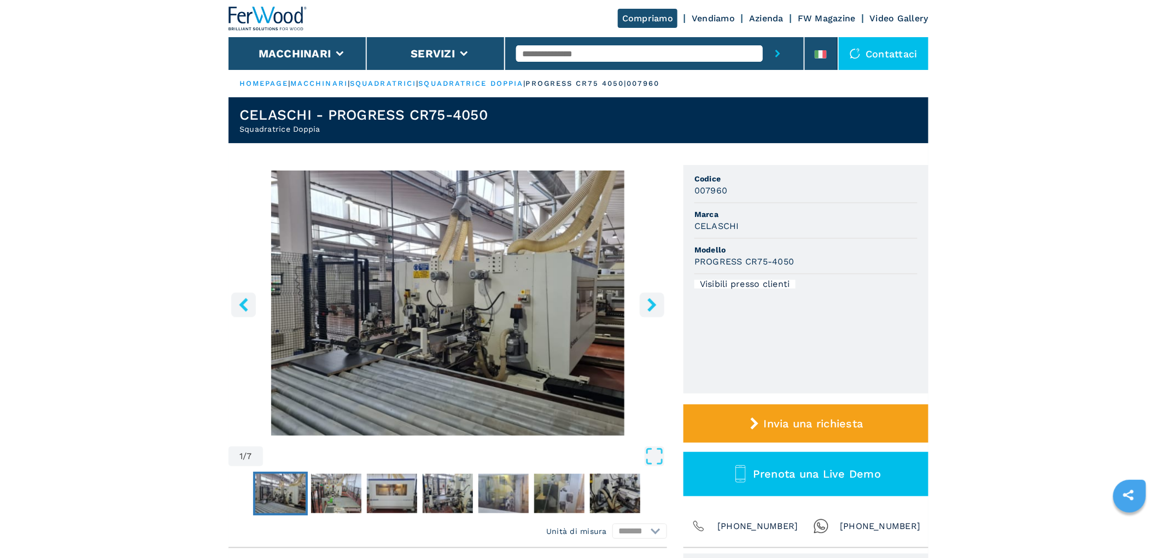
click at [655, 302] on icon "right-button" at bounding box center [652, 305] width 14 height 14
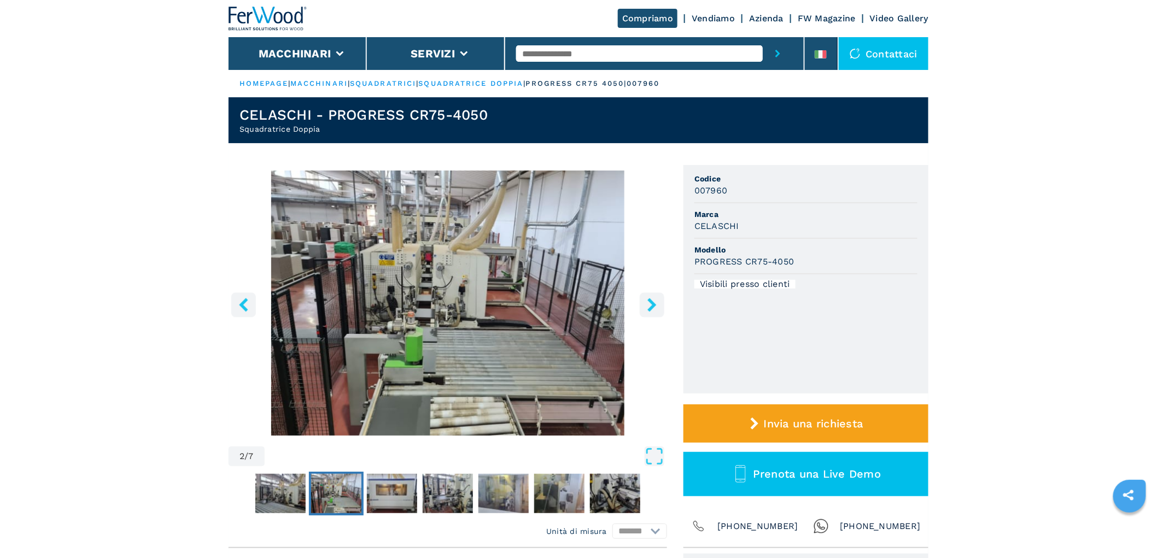
click at [655, 302] on icon "right-button" at bounding box center [652, 305] width 14 height 14
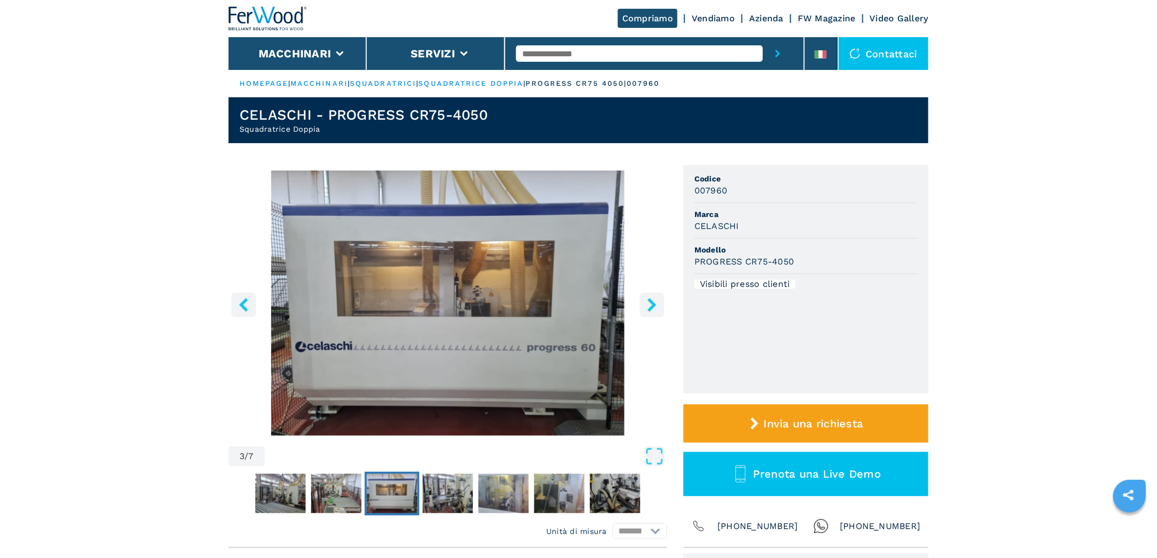
click at [655, 302] on icon "right-button" at bounding box center [652, 305] width 14 height 14
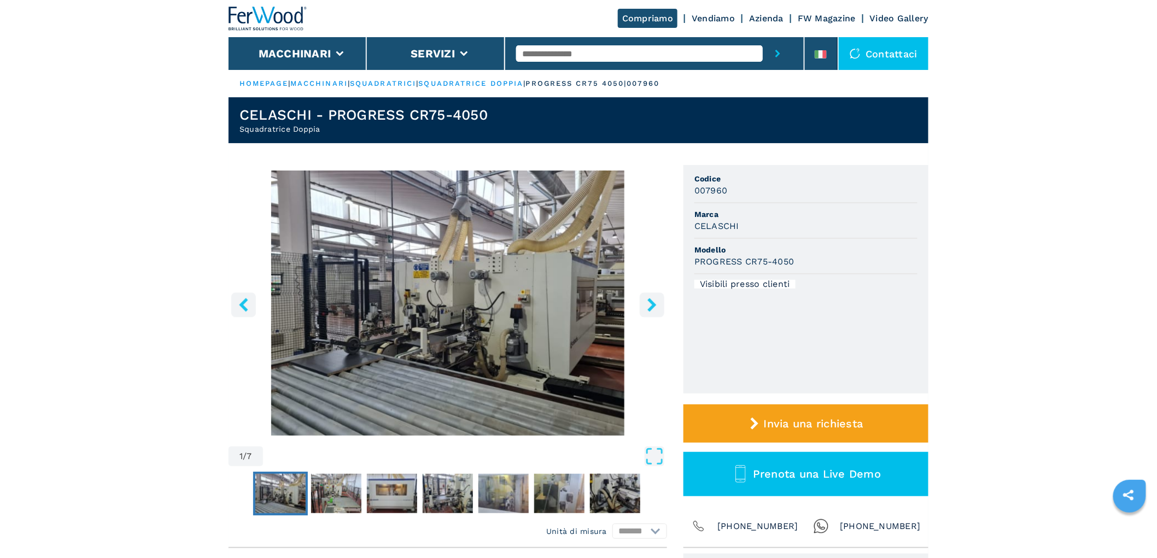
drag, startPoint x: 69, startPoint y: 161, endPoint x: 43, endPoint y: 129, distance: 41.5
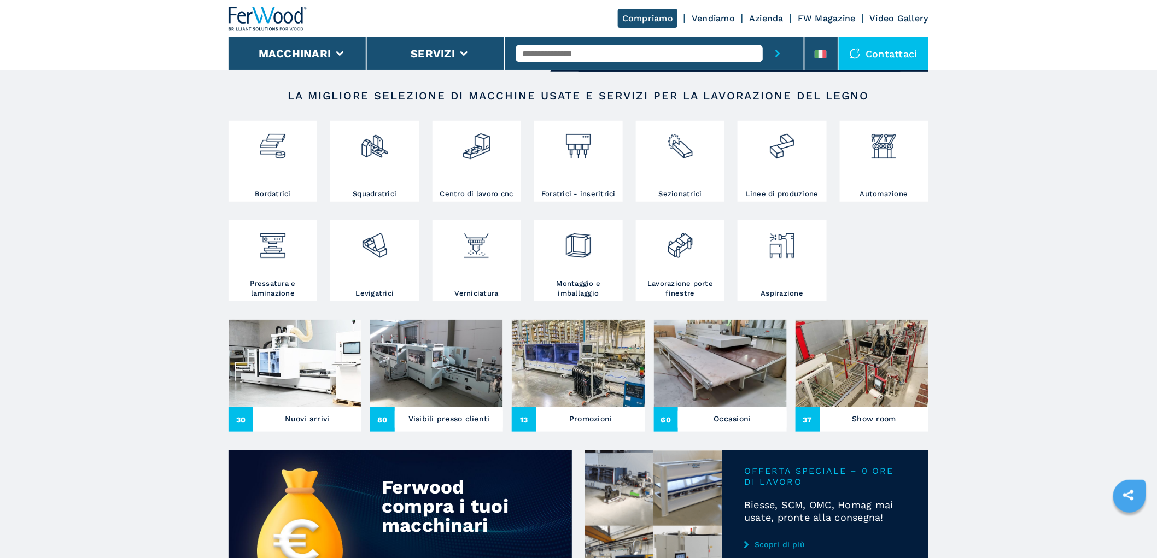
scroll to position [182, 0]
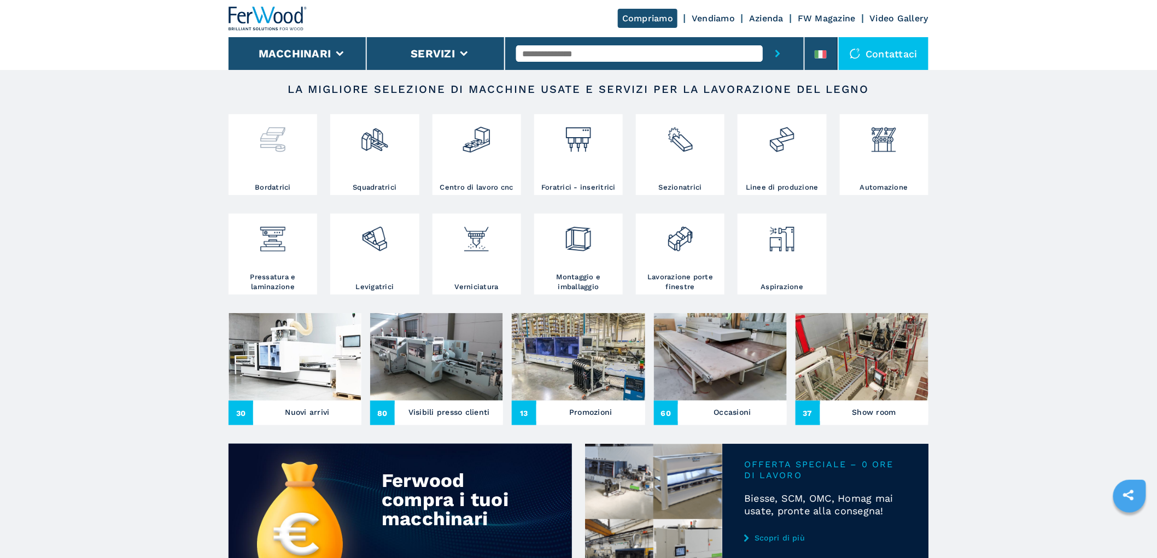
click at [278, 152] on img at bounding box center [272, 135] width 29 height 37
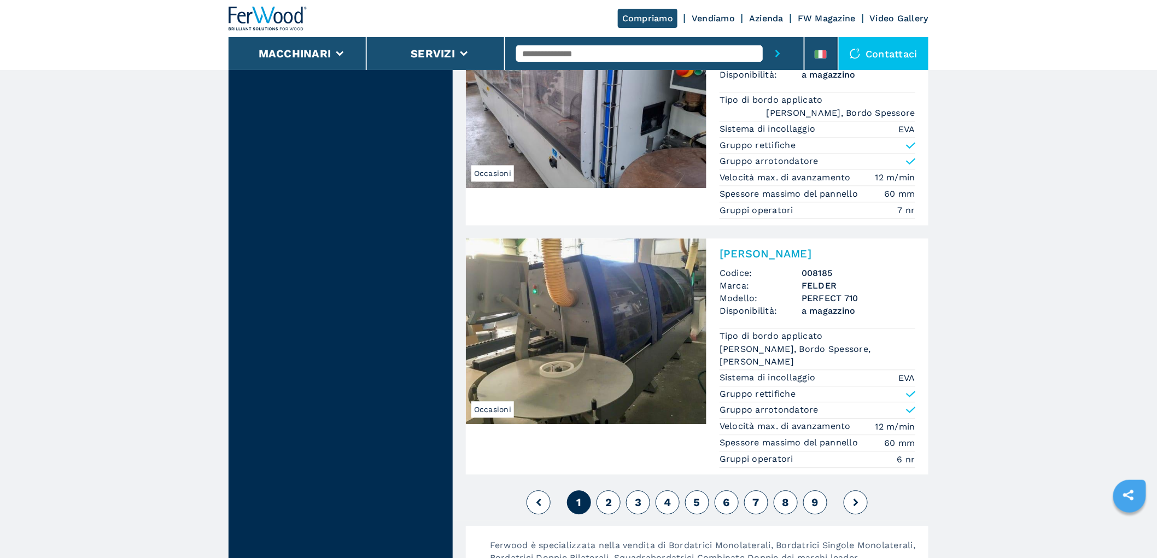
scroll to position [2673, 0]
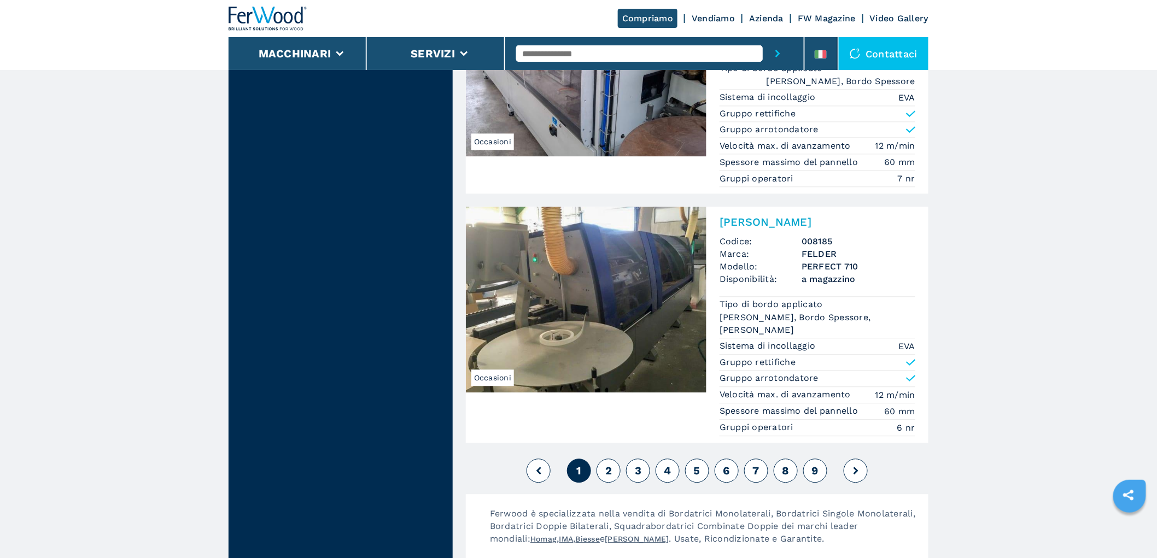
click at [607, 464] on span "2" at bounding box center [608, 470] width 7 height 13
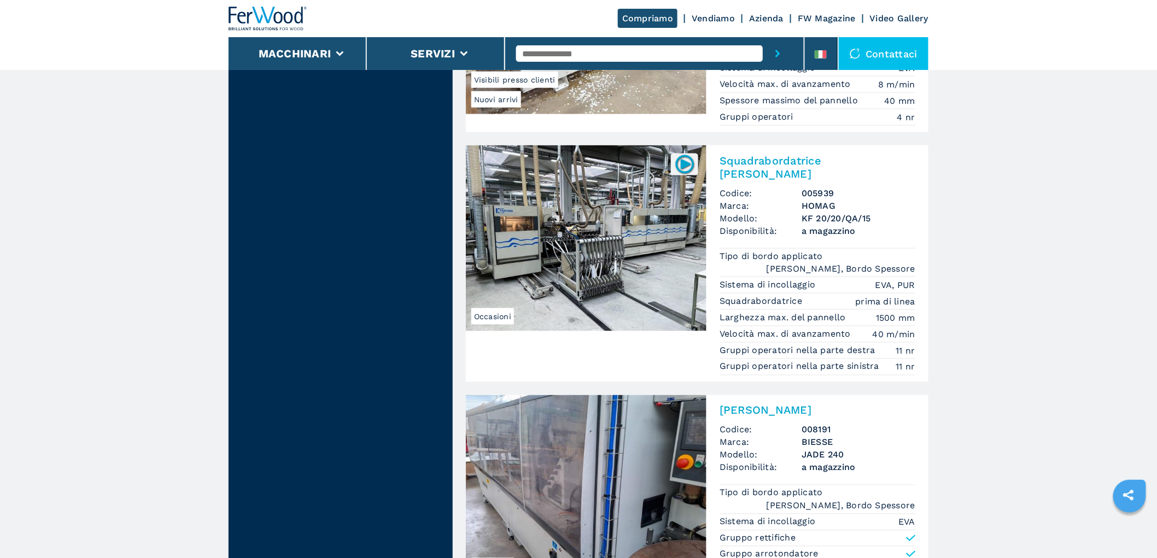
scroll to position [2082, 0]
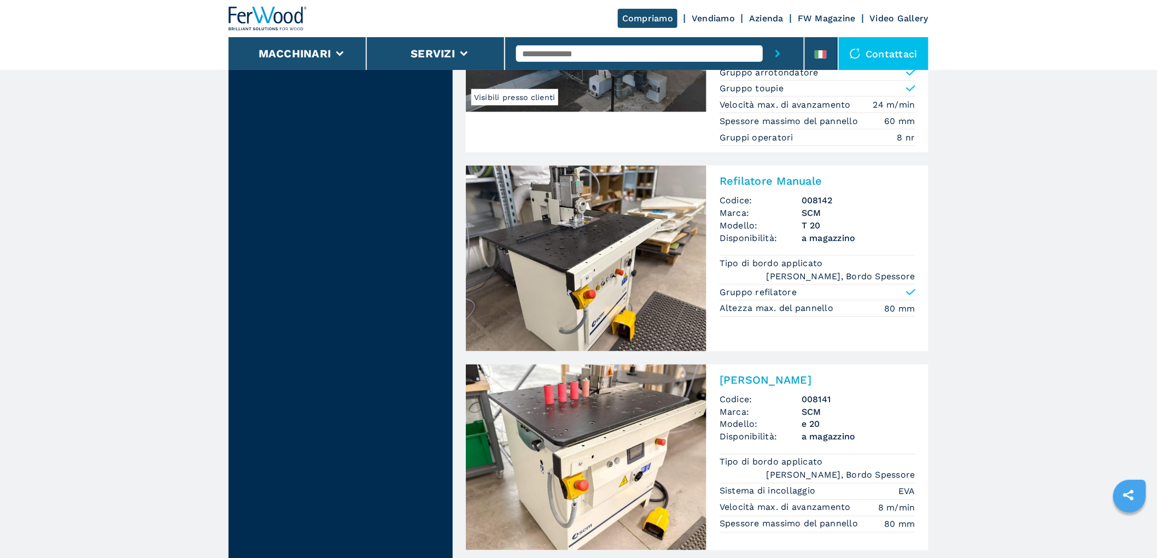
scroll to position [2552, 0]
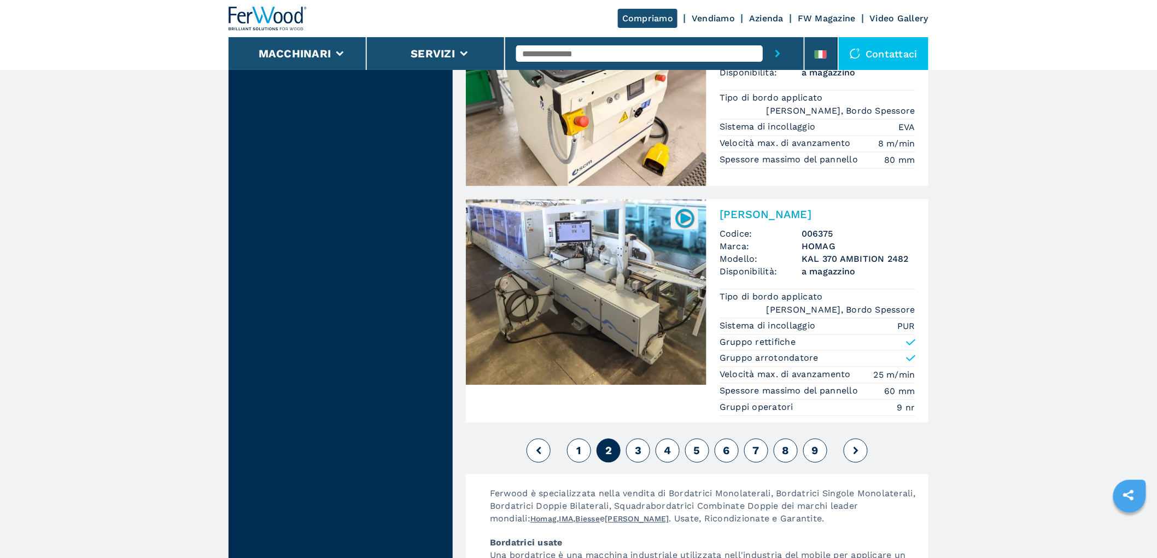
click at [637, 453] on span "3" at bounding box center [638, 451] width 7 height 13
click at [637, 454] on span "3" at bounding box center [638, 451] width 7 height 13
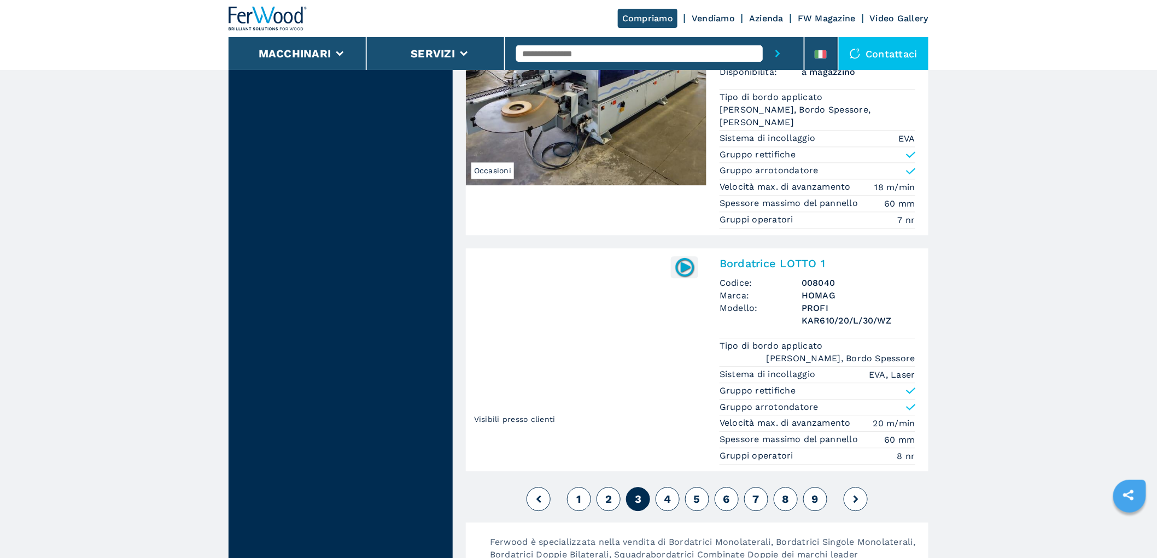
scroll to position [2734, 0]
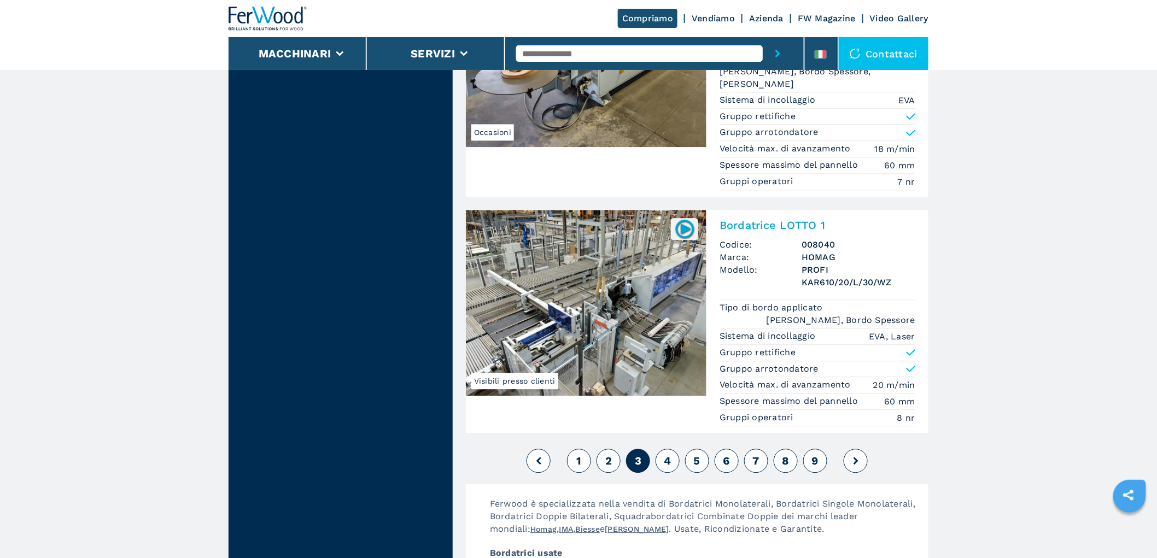
click at [673, 449] on button "4" at bounding box center [668, 461] width 24 height 24
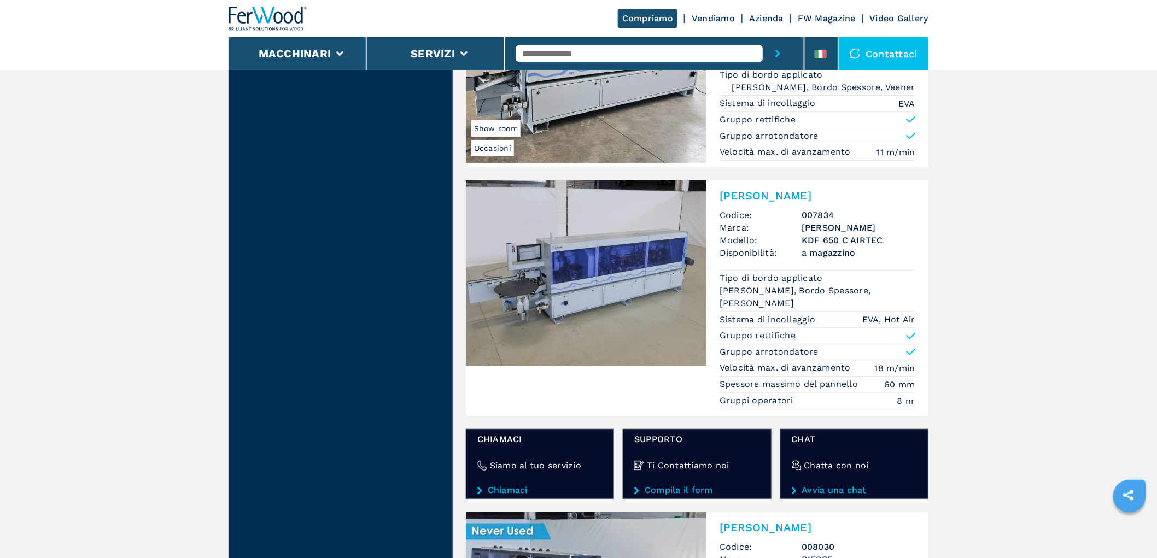
scroll to position [1276, 0]
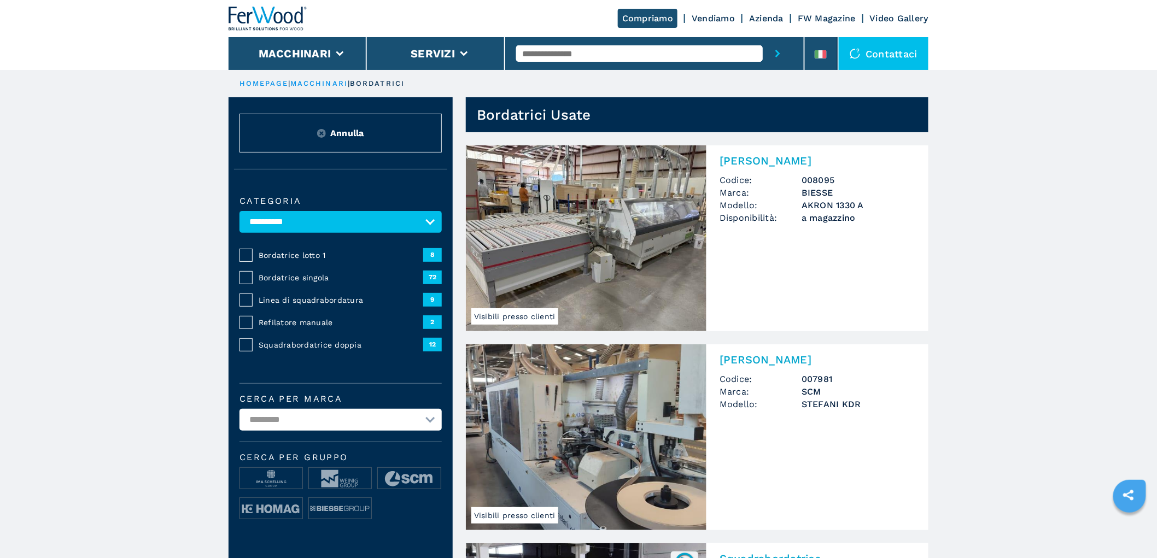
click at [266, 17] on img at bounding box center [268, 19] width 79 height 24
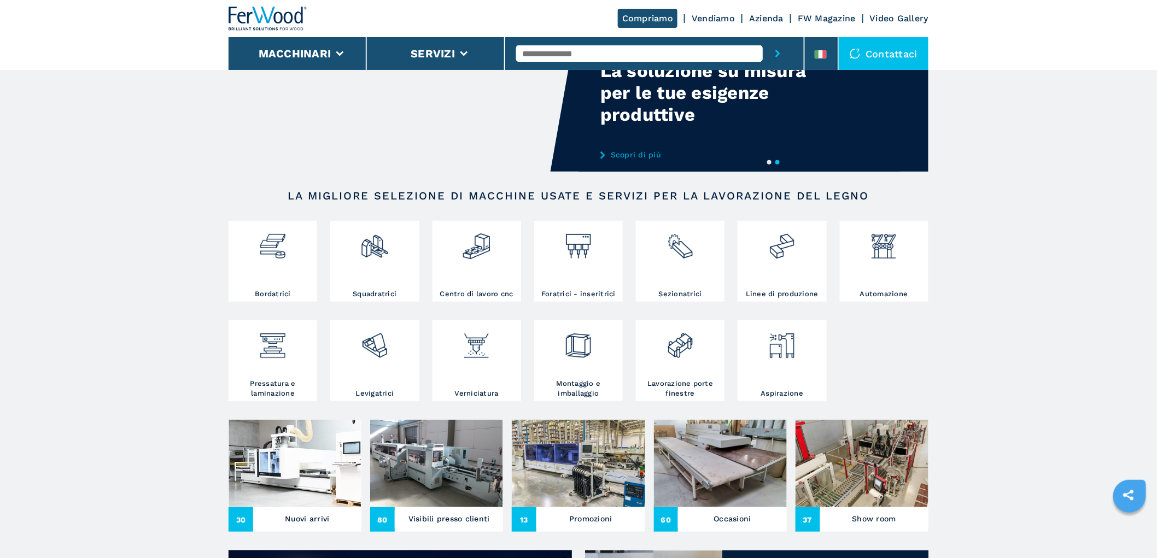
scroll to position [243, 0]
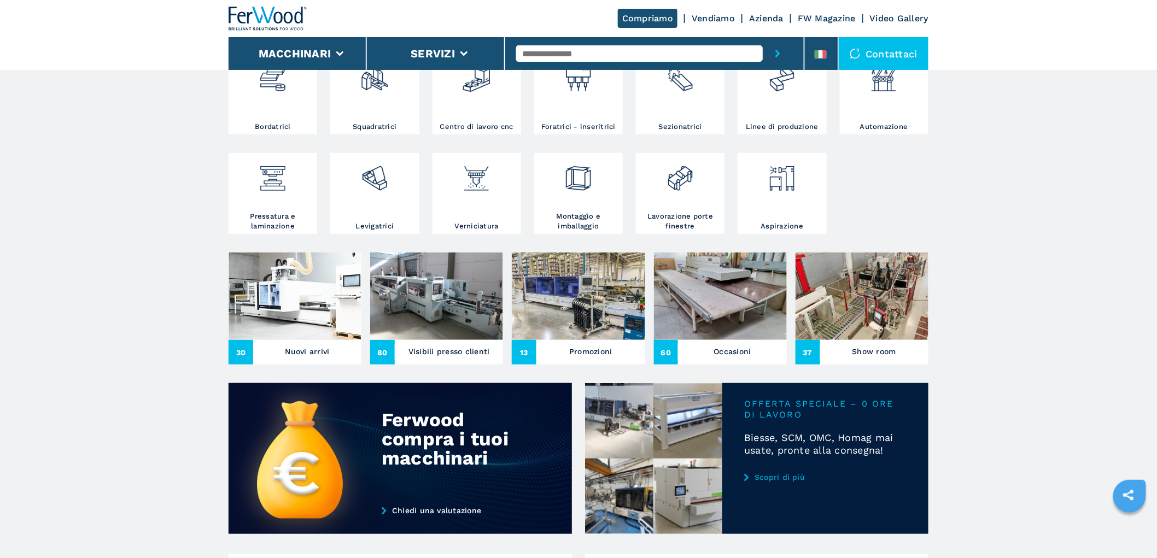
click at [66, 208] on main "Your browser does not support the video tag. Your browser does not support the …" at bounding box center [578, 520] width 1157 height 1526
drag, startPoint x: 266, startPoint y: 10, endPoint x: 299, endPoint y: 16, distance: 34.0
click at [266, 10] on img at bounding box center [268, 19] width 79 height 24
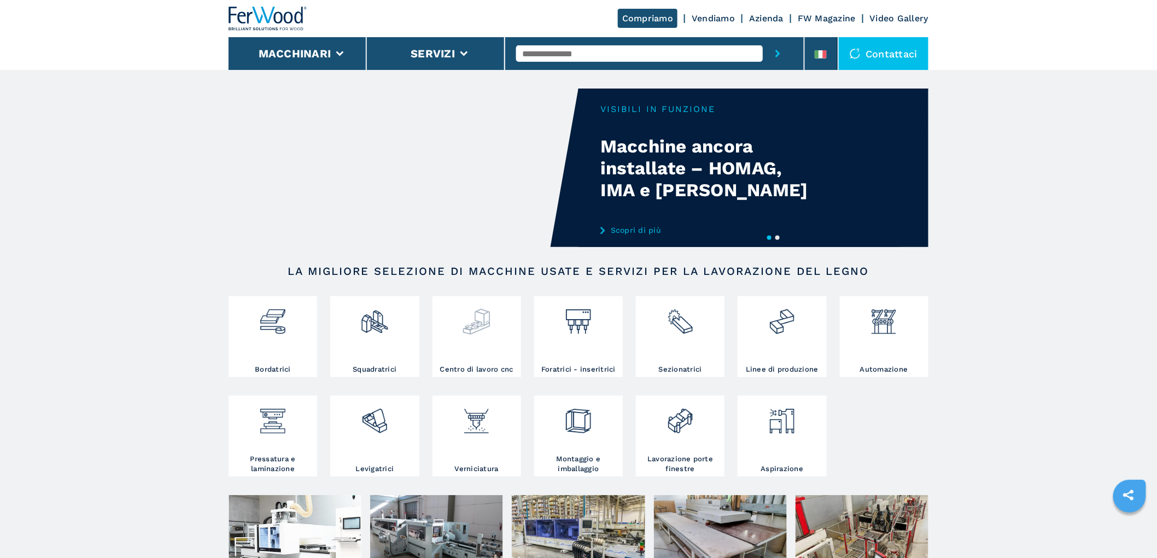
drag, startPoint x: 488, startPoint y: 331, endPoint x: 497, endPoint y: 328, distance: 8.6
click at [490, 330] on img at bounding box center [476, 317] width 29 height 37
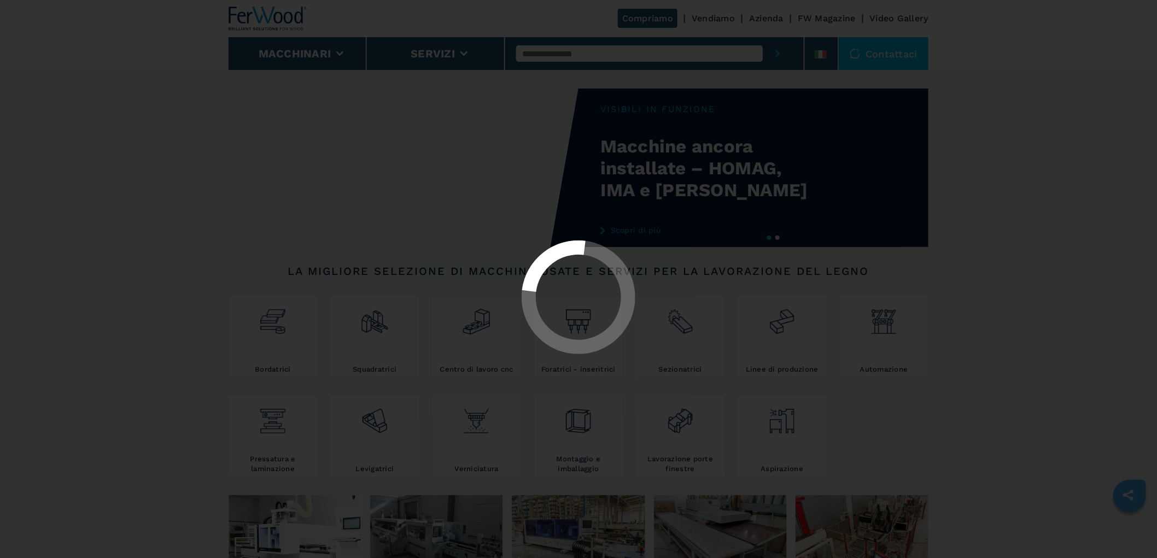
select select "**********"
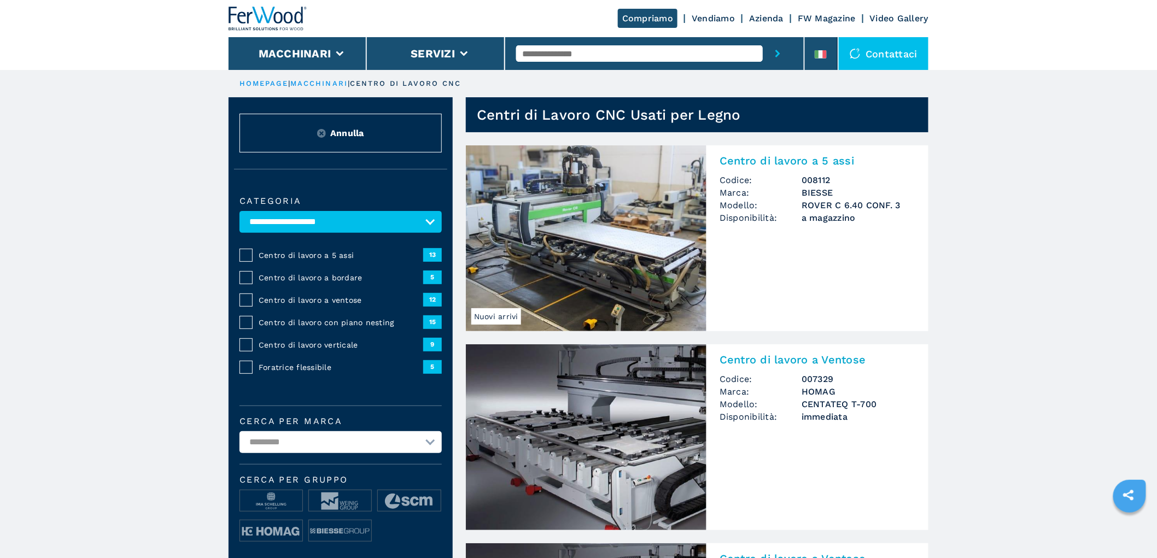
click at [329, 324] on span "Centro di lavoro con piano nesting" at bounding box center [341, 322] width 165 height 11
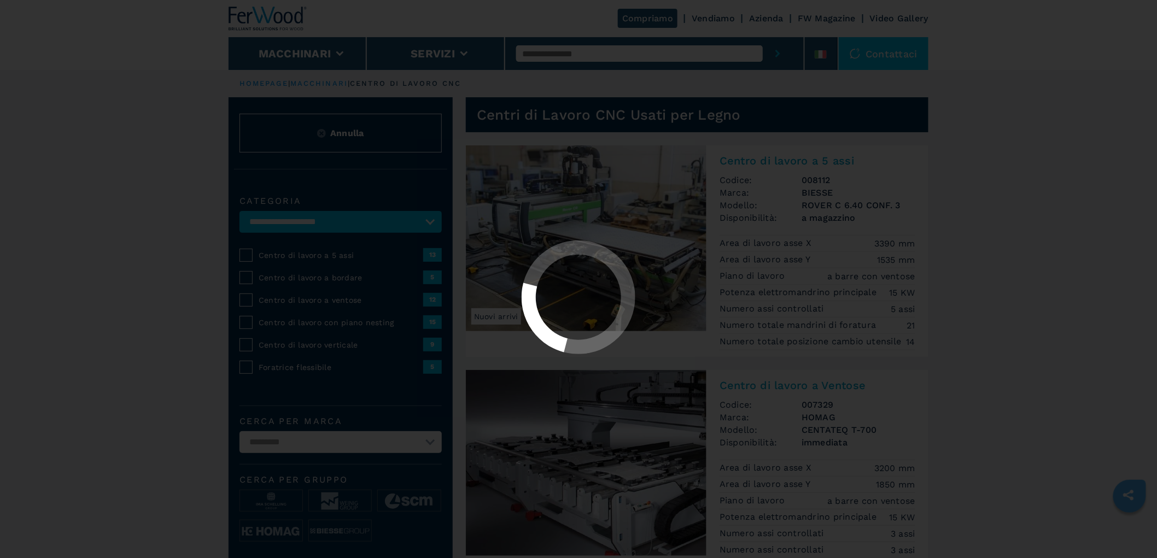
select select "**********"
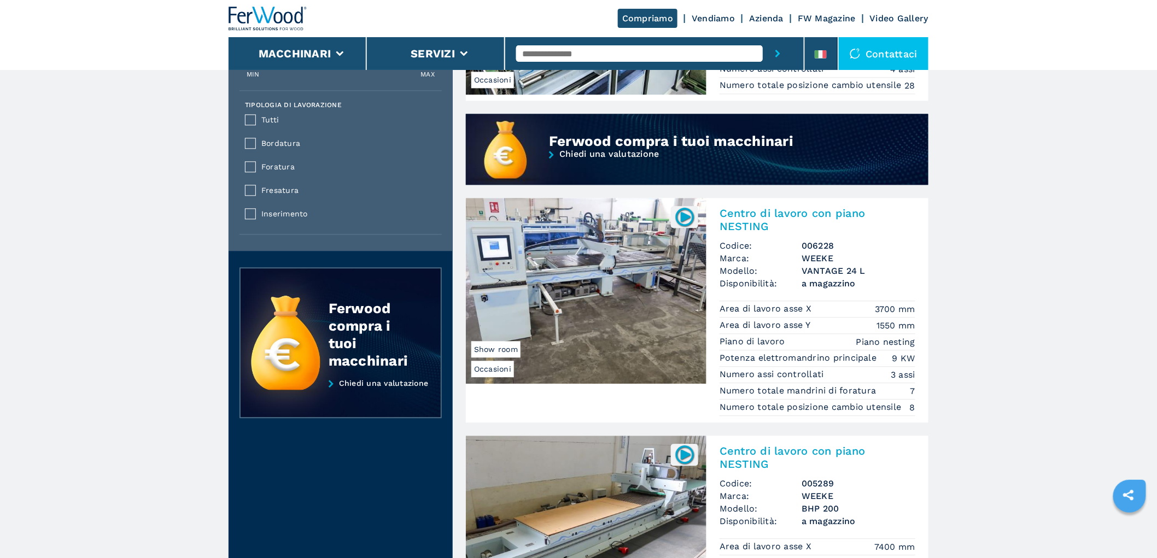
scroll to position [972, 0]
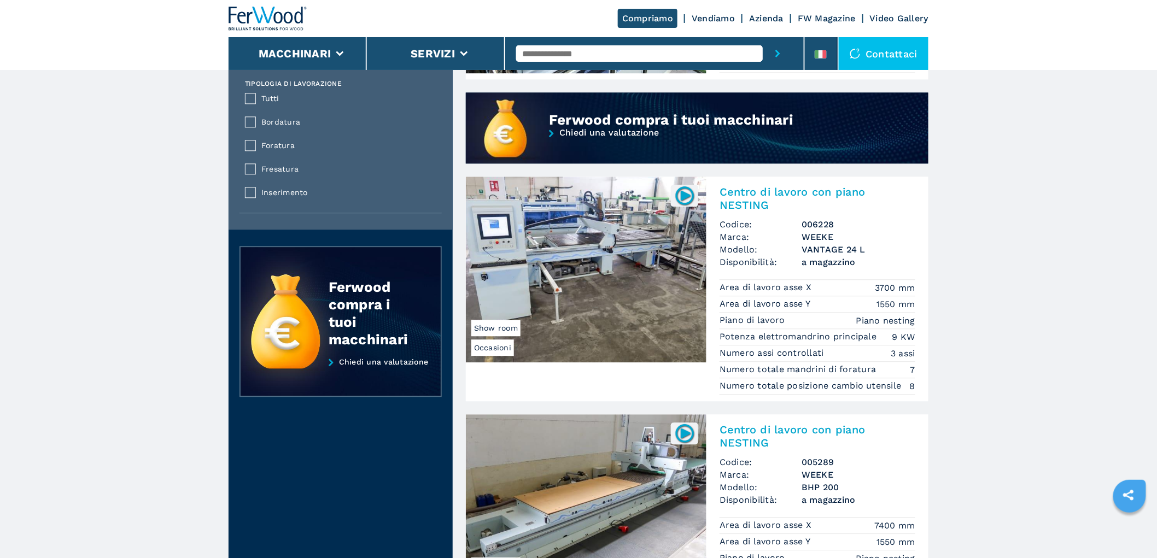
click at [815, 212] on h2 "Centro di lavoro con piano NESTING" at bounding box center [818, 198] width 196 height 26
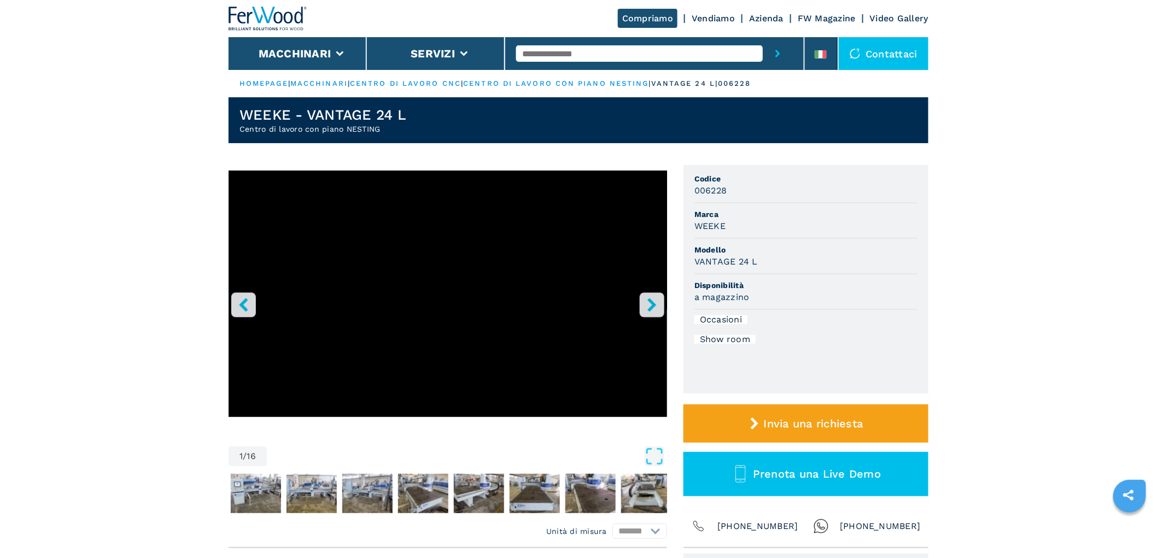
drag, startPoint x: 1001, startPoint y: 141, endPoint x: 701, endPoint y: 284, distance: 332.7
click at [651, 297] on button "right-button" at bounding box center [652, 305] width 25 height 25
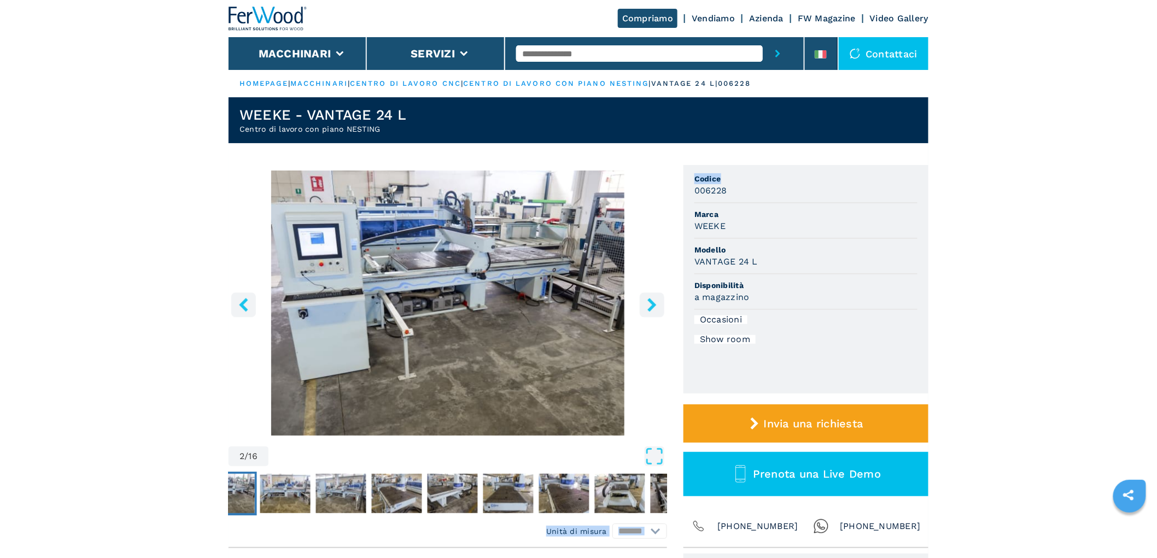
click at [651, 298] on icon "right-button" at bounding box center [652, 305] width 14 height 14
click at [651, 316] on button "right-button" at bounding box center [652, 305] width 25 height 25
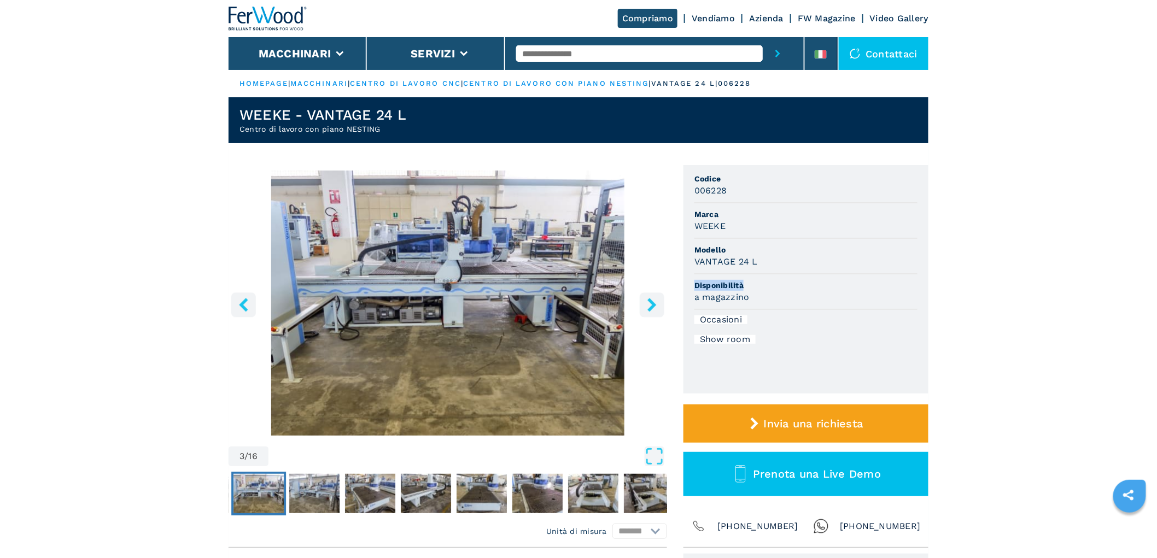
click at [647, 307] on icon "right-button" at bounding box center [652, 305] width 14 height 14
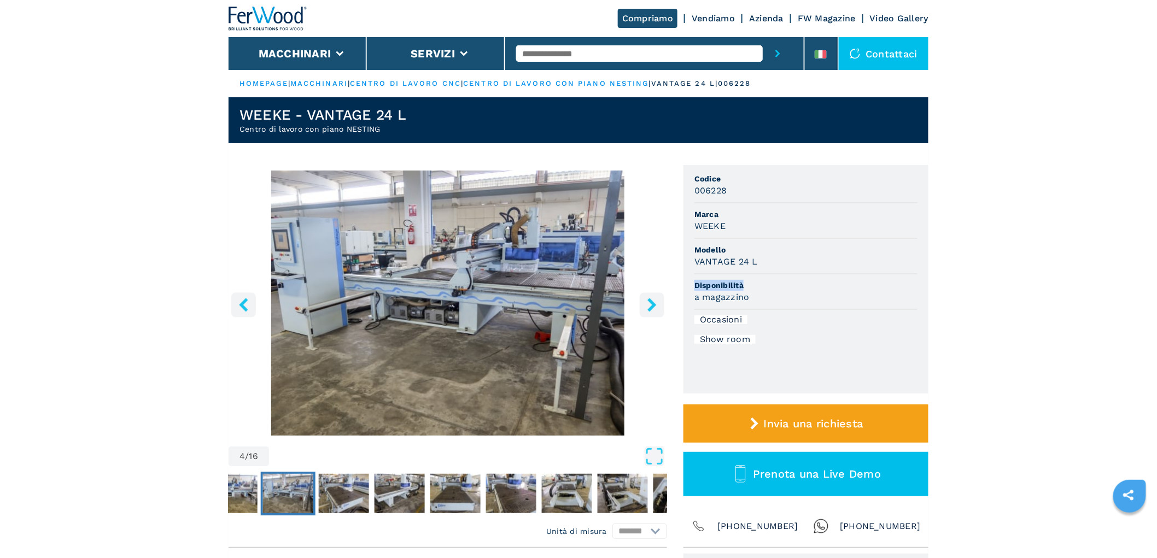
click at [648, 308] on icon "right-button" at bounding box center [652, 305] width 14 height 14
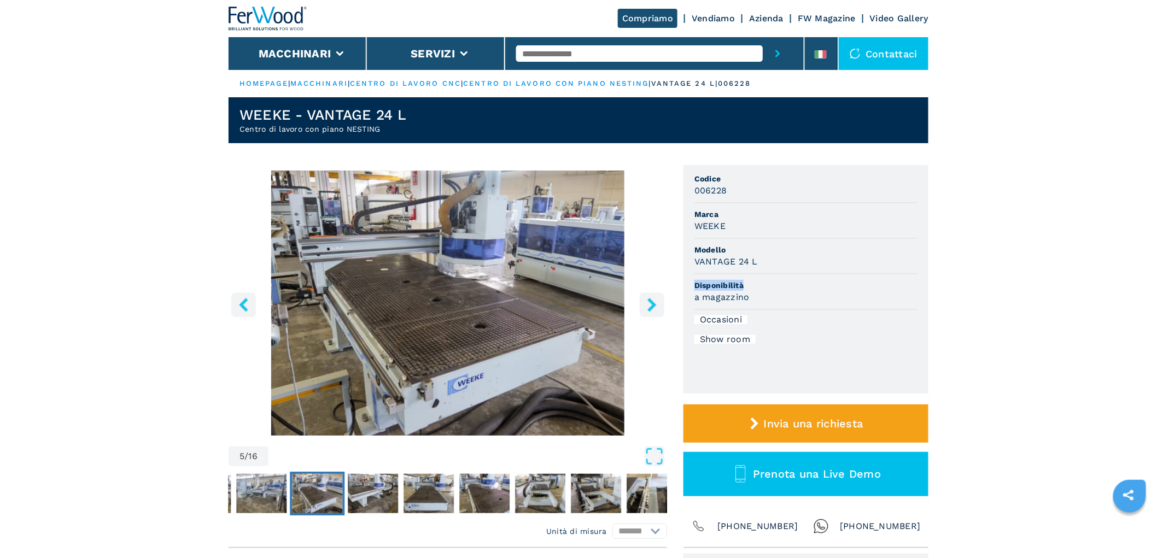
click at [649, 308] on icon "right-button" at bounding box center [652, 305] width 14 height 14
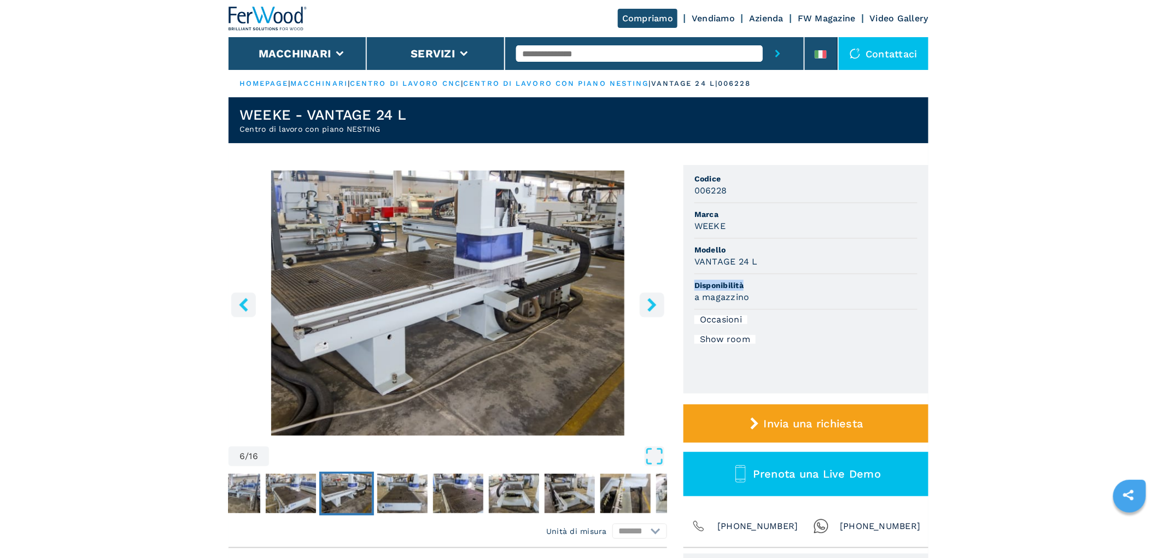
click at [650, 309] on icon "right-button" at bounding box center [652, 305] width 14 height 14
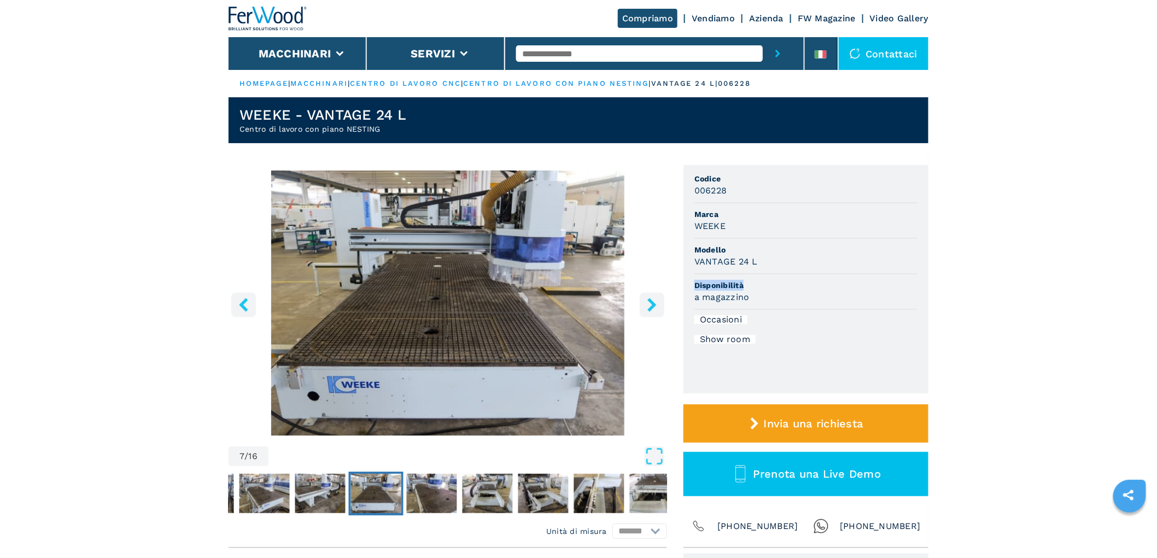
click at [650, 309] on icon "right-button" at bounding box center [651, 305] width 9 height 14
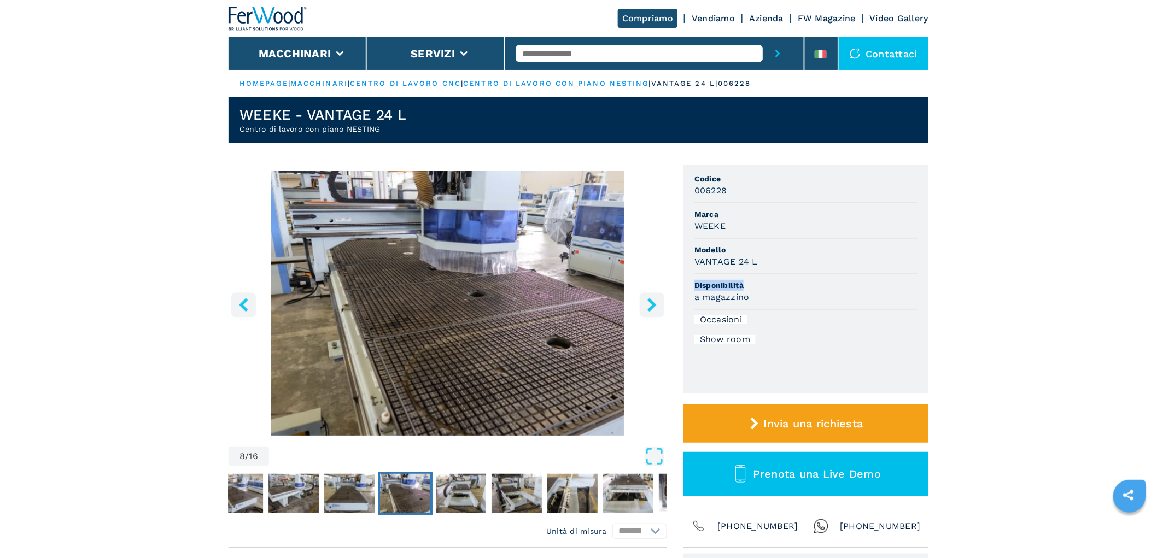
click at [650, 309] on icon "right-button" at bounding box center [651, 305] width 9 height 14
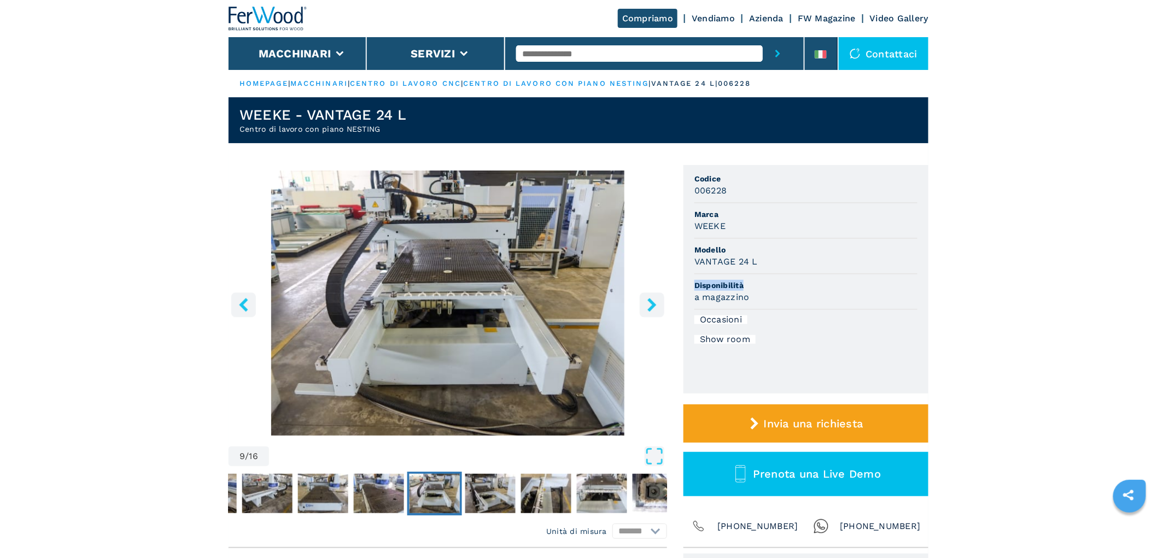
click at [650, 309] on icon "right-button" at bounding box center [651, 305] width 9 height 14
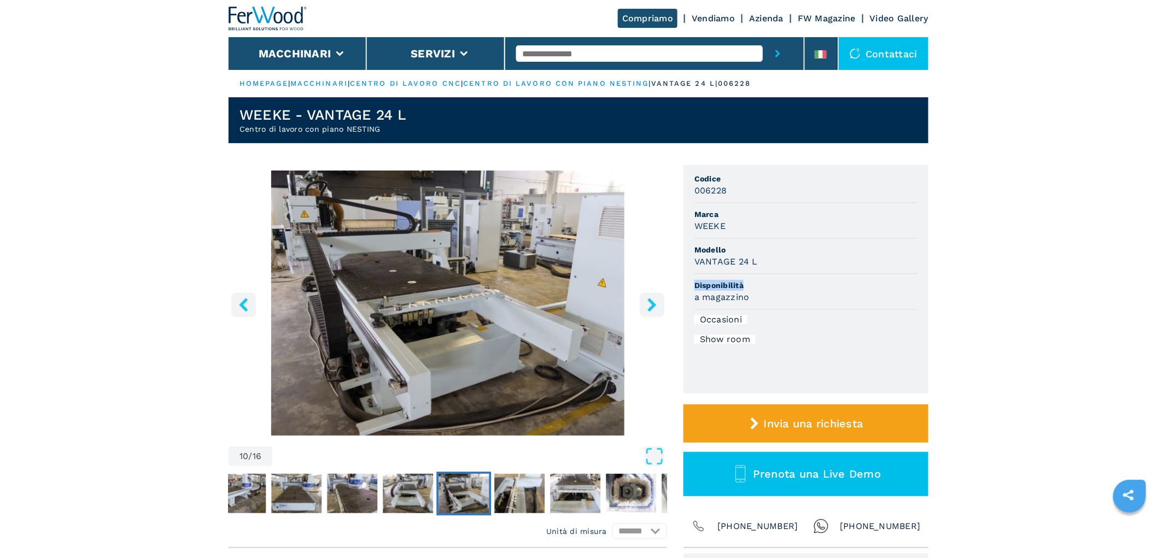
click at [651, 310] on icon "right-button" at bounding box center [651, 305] width 9 height 14
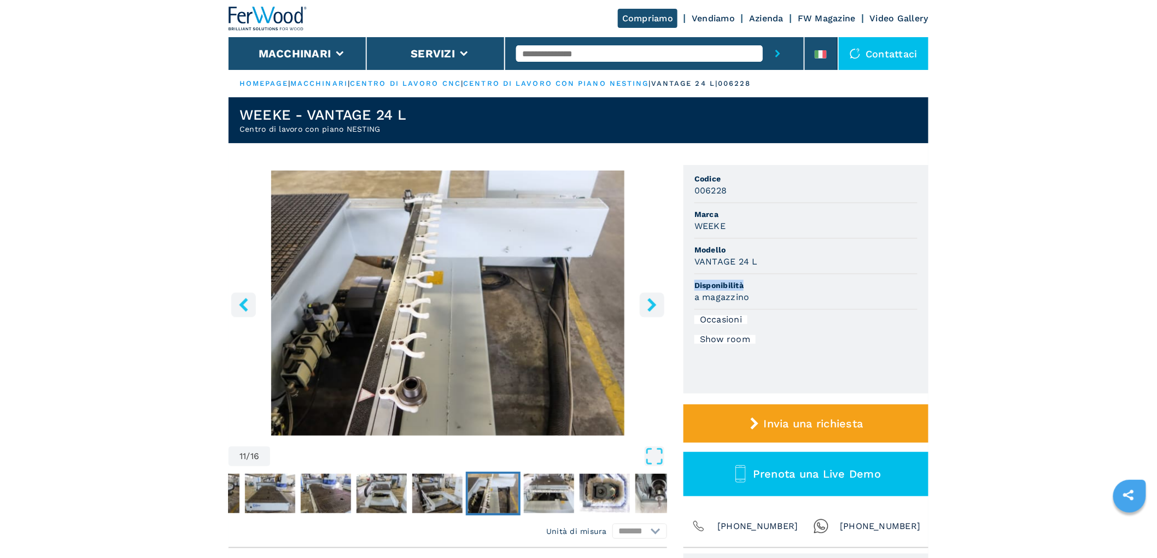
click at [651, 310] on icon "right-button" at bounding box center [651, 305] width 9 height 14
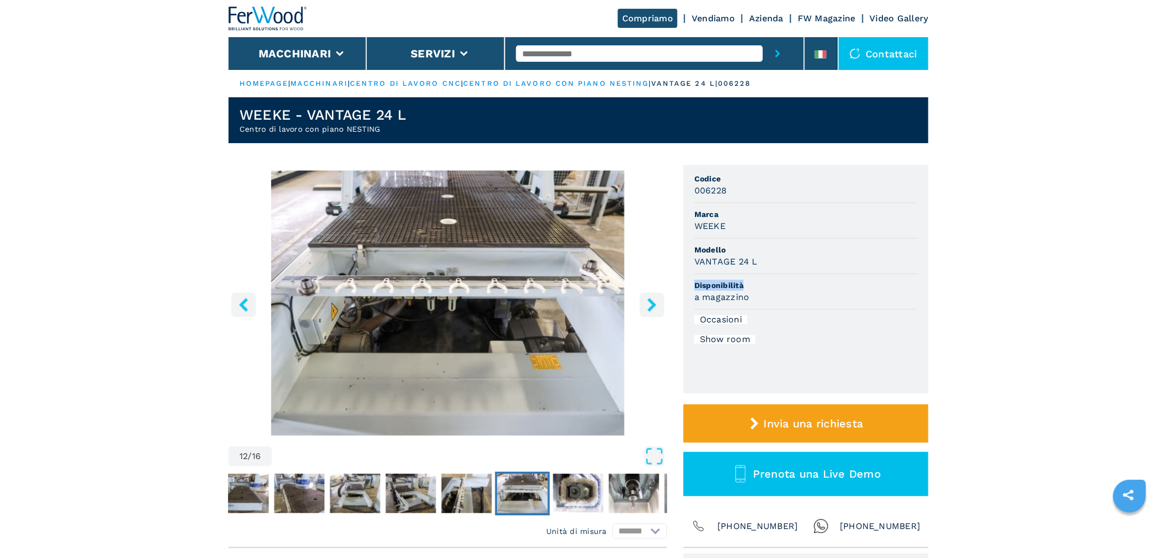
click at [653, 302] on icon "right-button" at bounding box center [652, 305] width 14 height 14
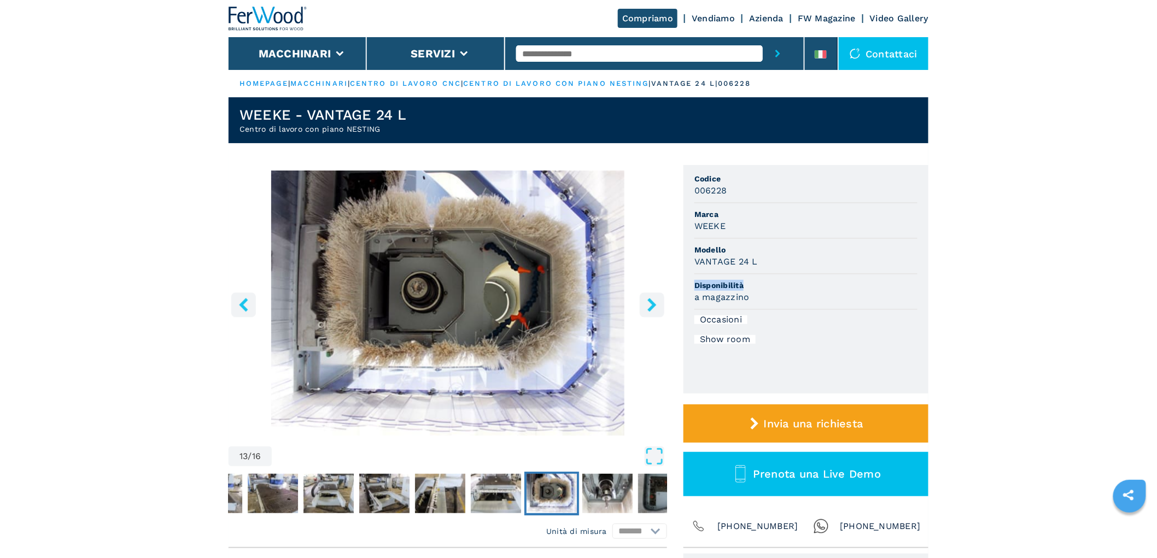
click at [653, 302] on icon "right-button" at bounding box center [652, 305] width 14 height 14
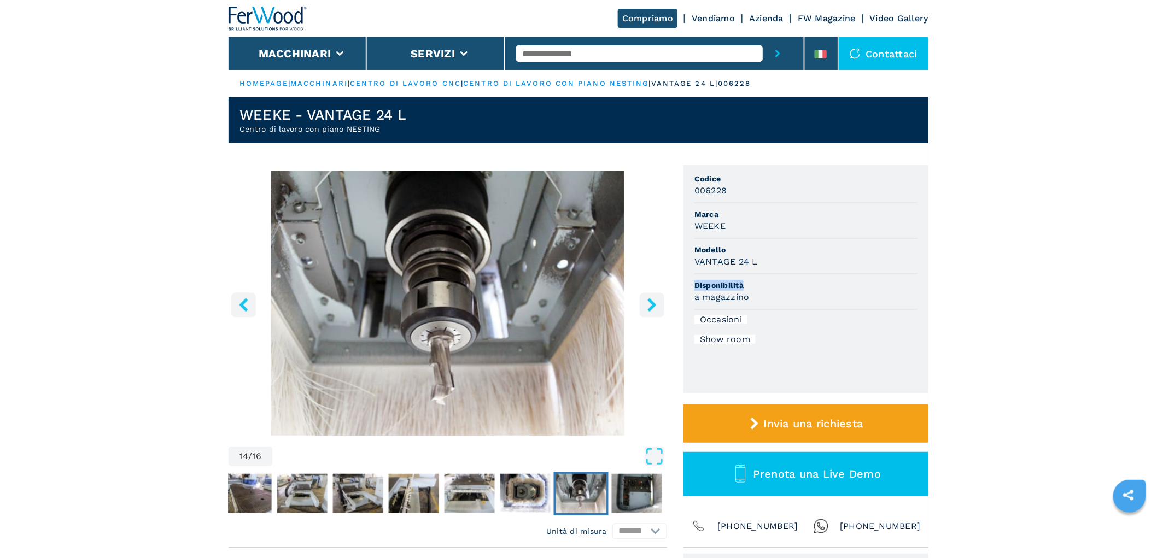
click at [653, 302] on icon "right-button" at bounding box center [652, 305] width 14 height 14
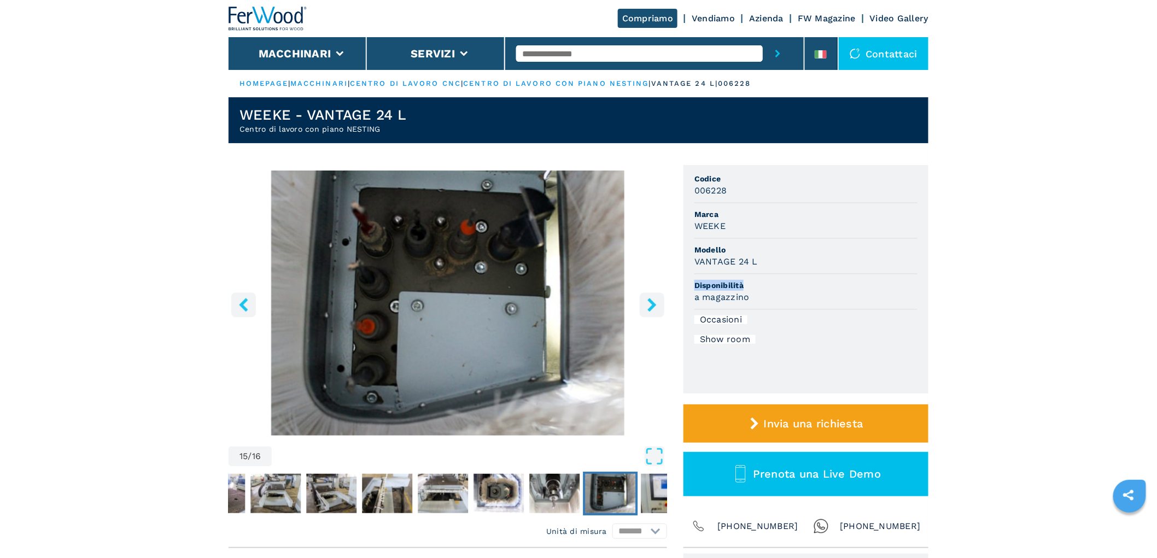
drag, startPoint x: 653, startPoint y: 302, endPoint x: 384, endPoint y: 334, distance: 270.9
click at [405, 341] on div "15 / 16" at bounding box center [448, 320] width 439 height 299
click at [252, 309] on button "left-button" at bounding box center [243, 305] width 25 height 25
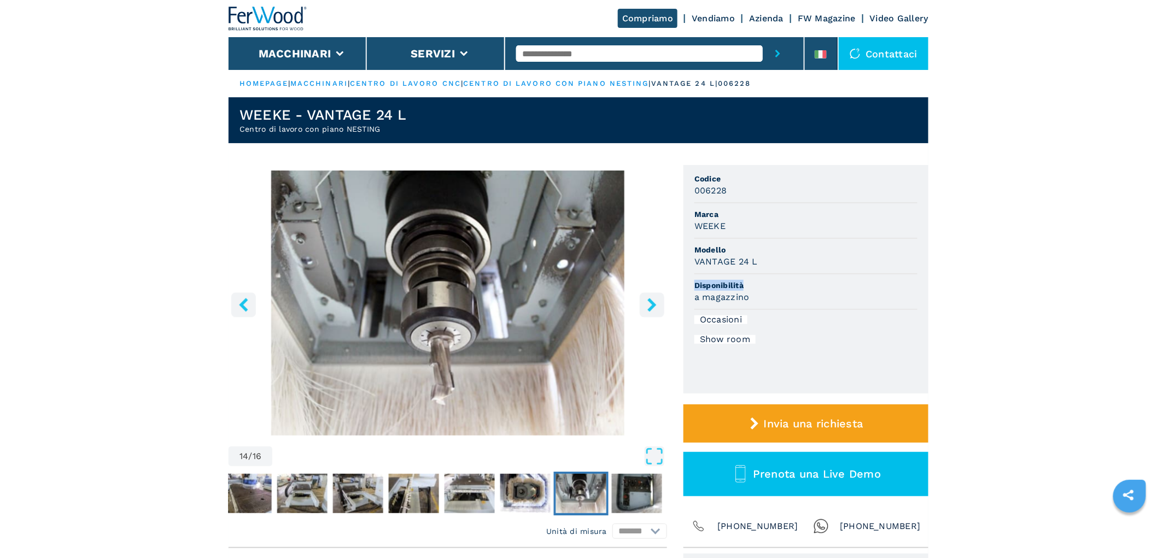
click at [247, 306] on icon "left-button" at bounding box center [244, 305] width 14 height 14
